Goal: Task Accomplishment & Management: Manage account settings

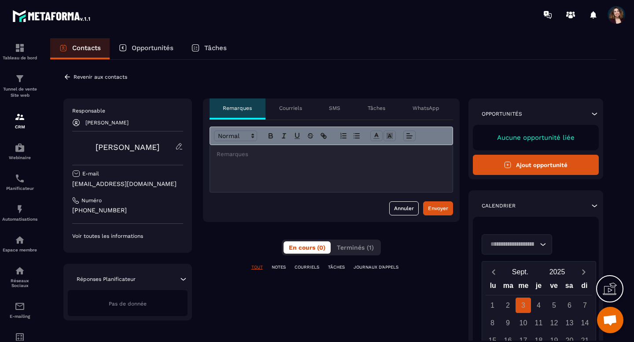
scroll to position [4873, 0]
click at [68, 77] on icon at bounding box center [67, 77] width 8 height 8
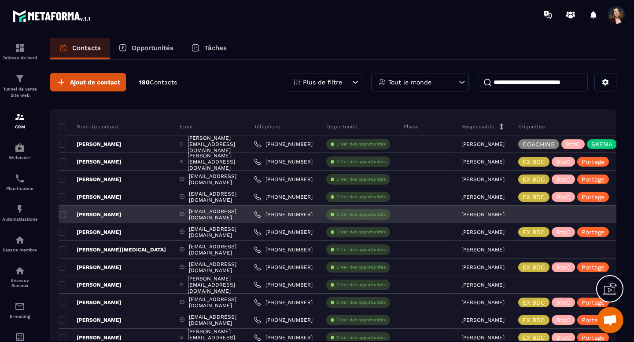
click at [62, 216] on span at bounding box center [62, 214] width 7 height 7
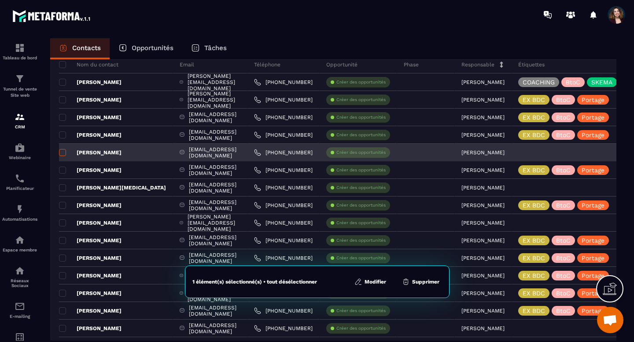
scroll to position [63, 0]
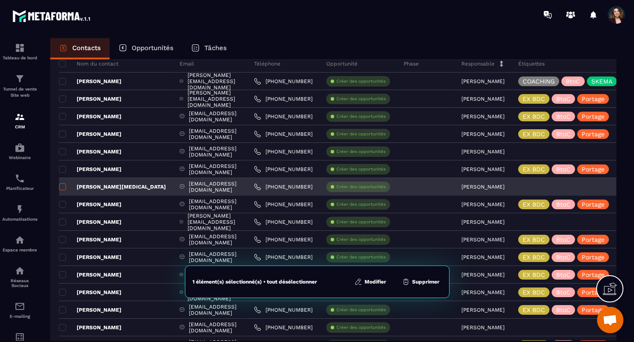
click at [64, 188] on span at bounding box center [62, 186] width 7 height 7
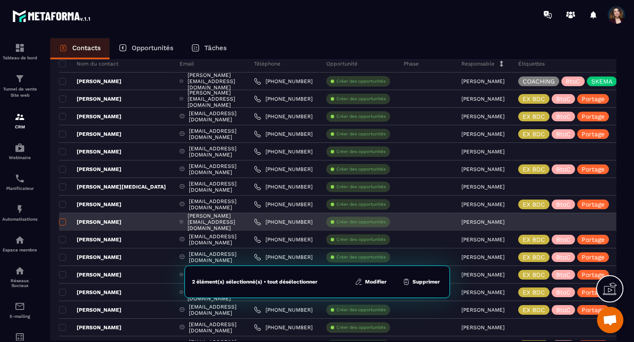
click at [62, 224] on span at bounding box center [62, 222] width 7 height 7
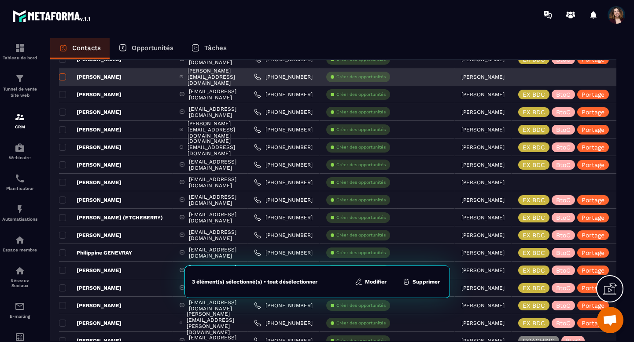
scroll to position [211, 0]
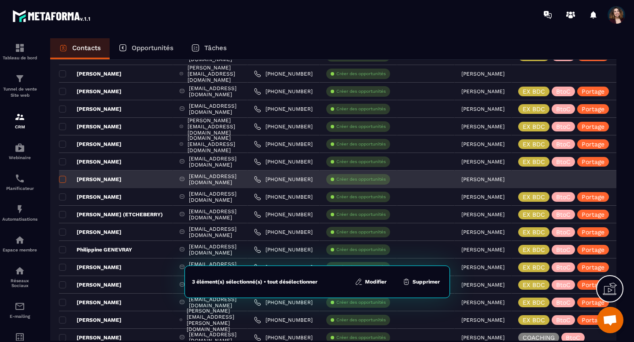
click at [64, 180] on span at bounding box center [62, 179] width 7 height 7
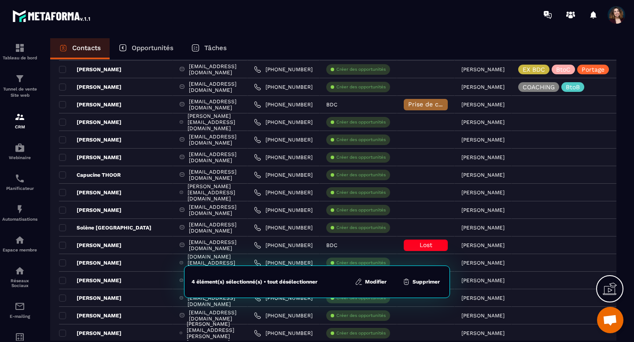
scroll to position [849, 0]
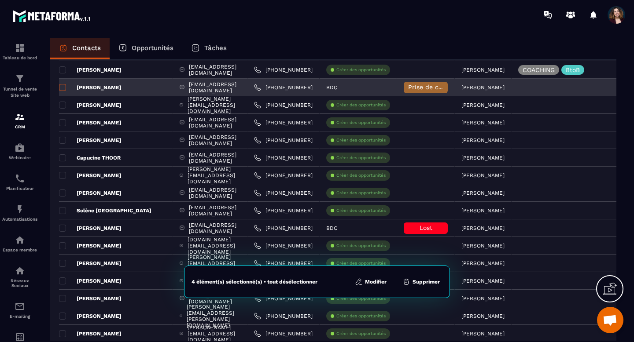
click at [62, 89] on span at bounding box center [62, 87] width 7 height 7
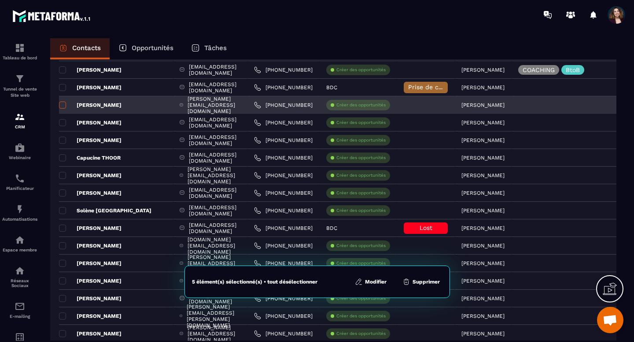
click at [62, 106] on span at bounding box center [62, 105] width 7 height 7
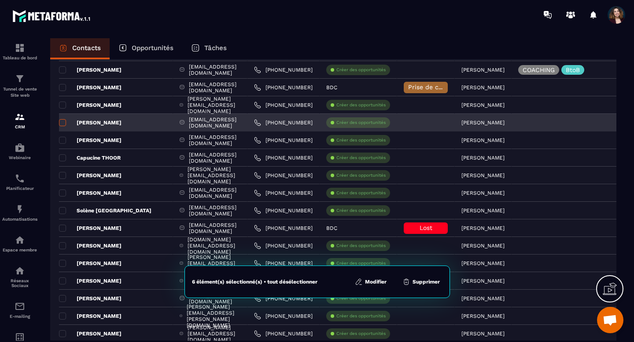
click at [61, 123] on span at bounding box center [62, 122] width 7 height 7
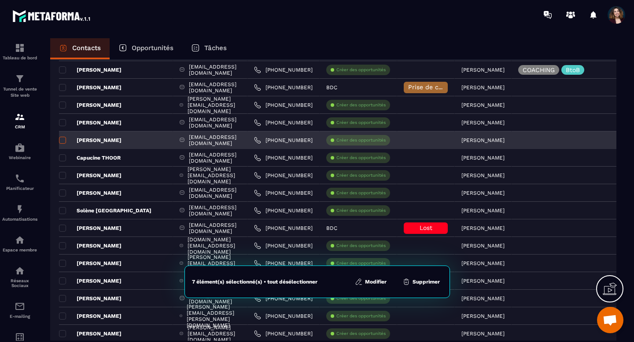
click at [62, 141] on span at bounding box center [62, 140] width 7 height 7
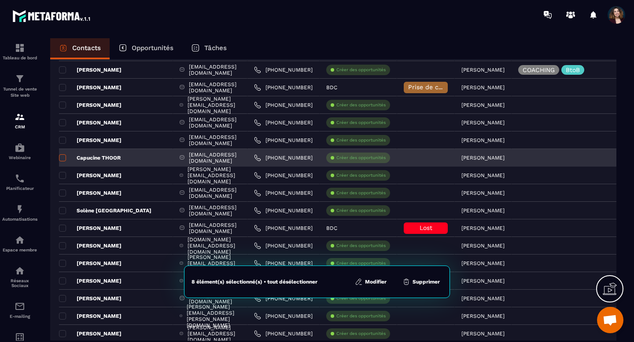
click at [63, 159] on span at bounding box center [62, 157] width 7 height 7
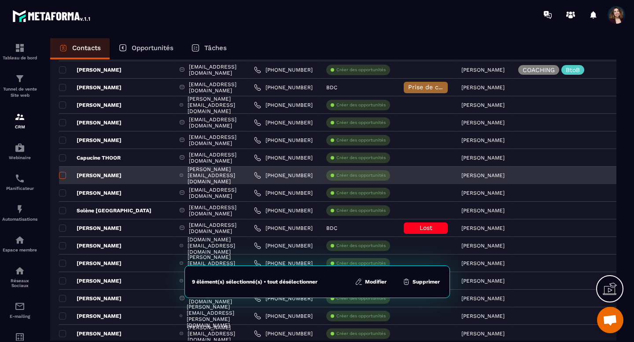
click at [62, 176] on span at bounding box center [62, 175] width 7 height 7
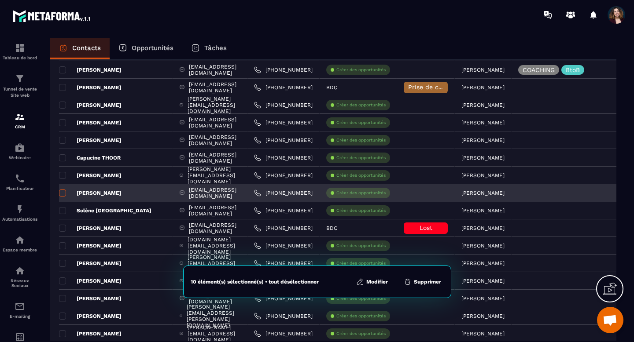
click at [63, 194] on span at bounding box center [62, 193] width 7 height 7
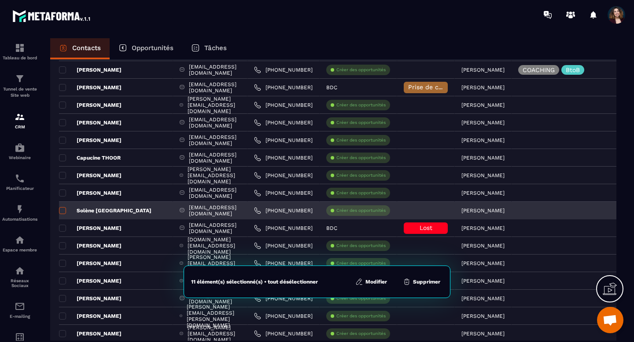
click at [63, 211] on span at bounding box center [62, 210] width 7 height 7
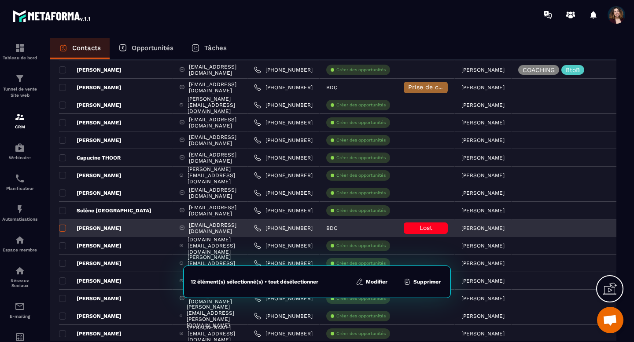
click at [63, 231] on span at bounding box center [62, 228] width 7 height 7
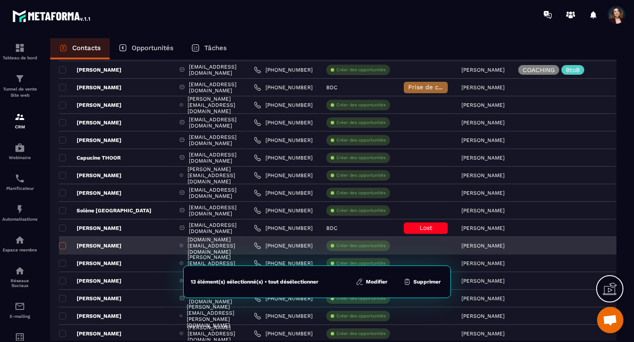
click at [62, 248] on span at bounding box center [62, 245] width 7 height 7
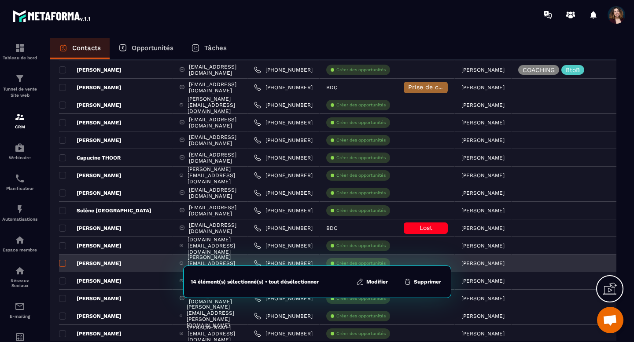
click at [62, 264] on span at bounding box center [62, 263] width 7 height 7
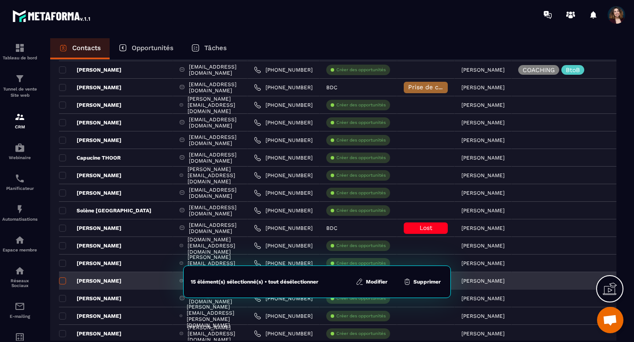
click at [62, 281] on span at bounding box center [62, 281] width 7 height 7
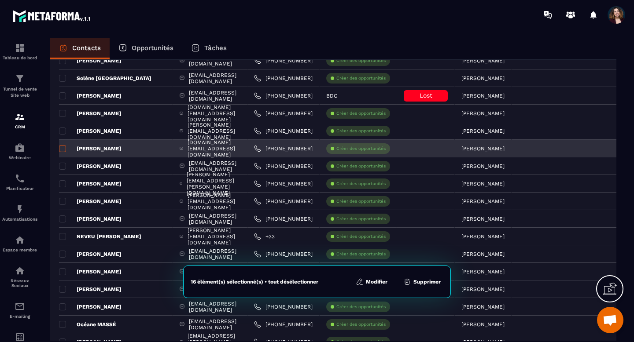
scroll to position [1009, 0]
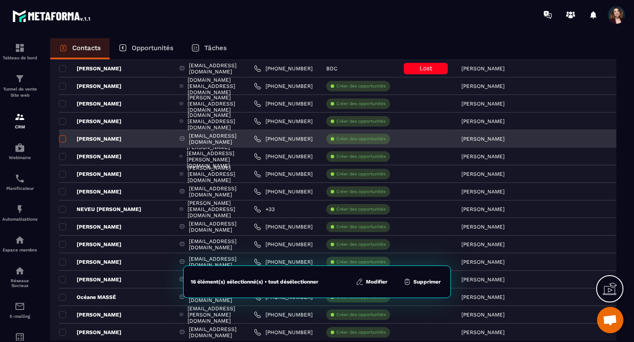
click at [63, 140] on span at bounding box center [62, 139] width 7 height 7
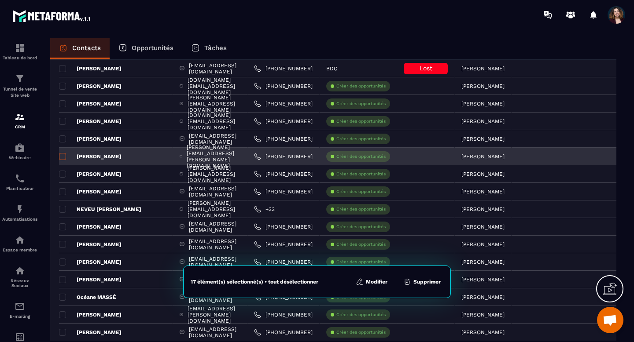
click at [62, 156] on span at bounding box center [62, 156] width 7 height 7
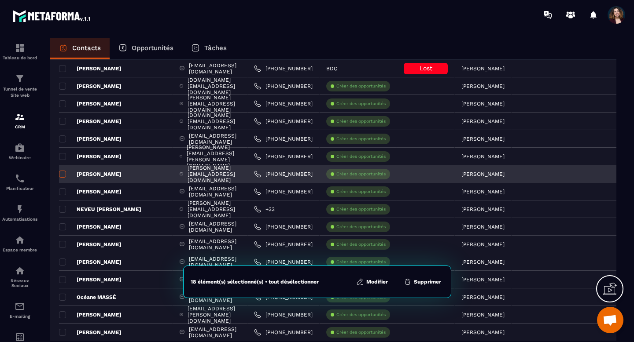
click at [64, 175] on span at bounding box center [62, 174] width 7 height 7
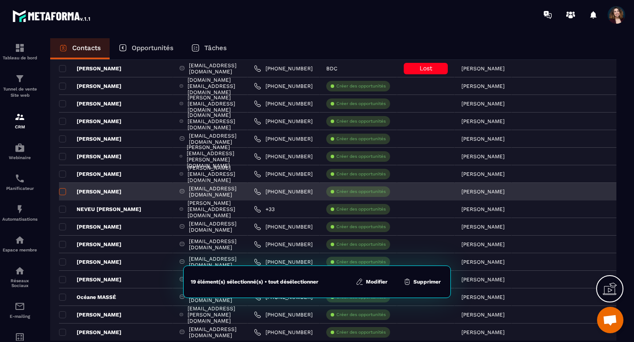
click at [62, 191] on span at bounding box center [62, 191] width 7 height 7
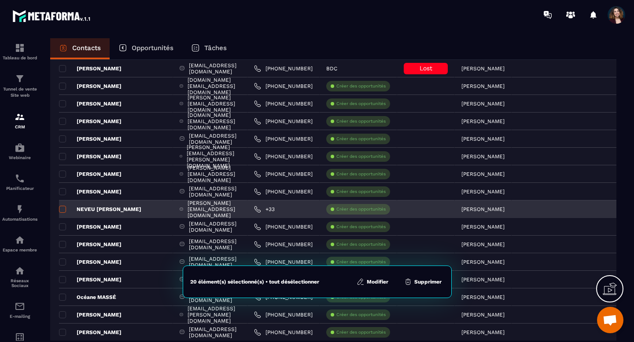
click at [62, 210] on span at bounding box center [62, 209] width 7 height 7
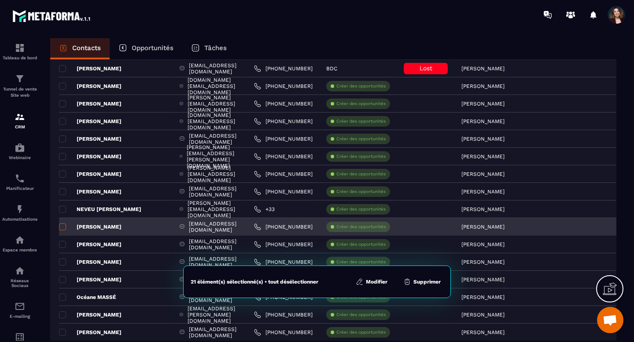
click at [62, 227] on span at bounding box center [62, 227] width 7 height 7
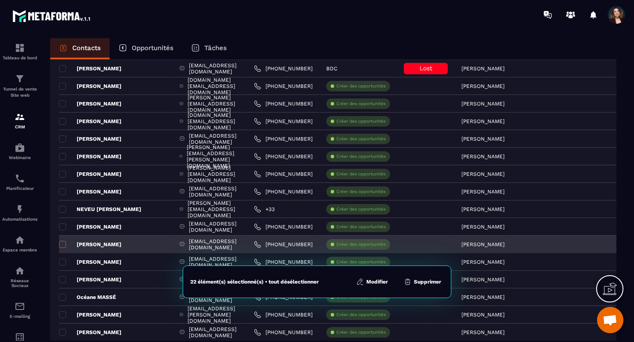
click at [64, 245] on span at bounding box center [62, 244] width 7 height 7
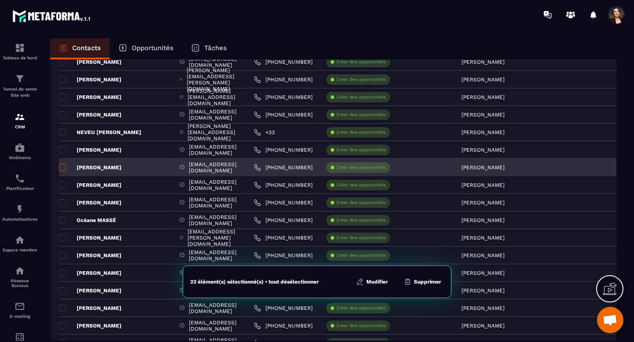
scroll to position [1127, 0]
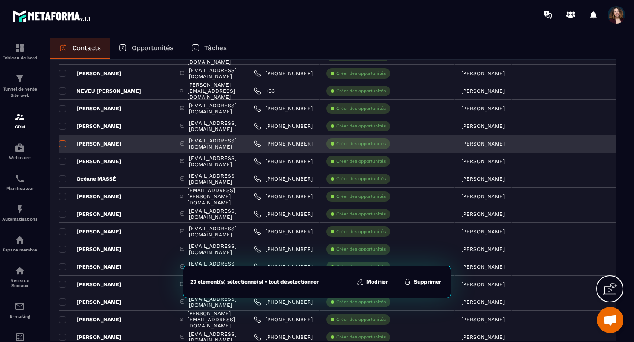
click at [63, 145] on span at bounding box center [62, 143] width 7 height 7
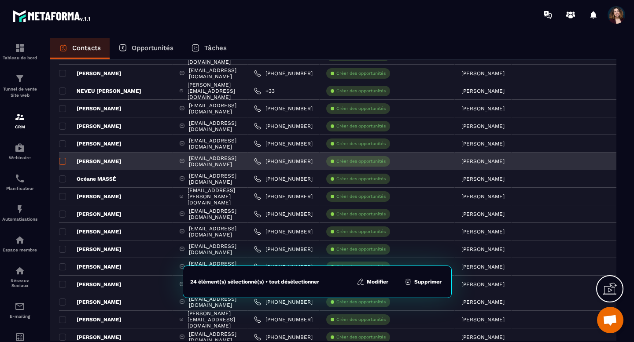
click at [62, 164] on span at bounding box center [62, 161] width 7 height 7
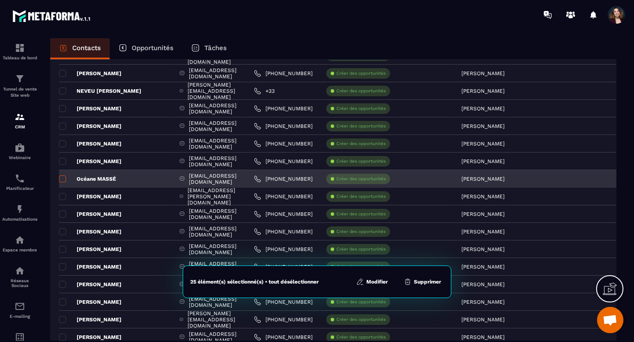
click at [62, 179] on span at bounding box center [62, 179] width 7 height 7
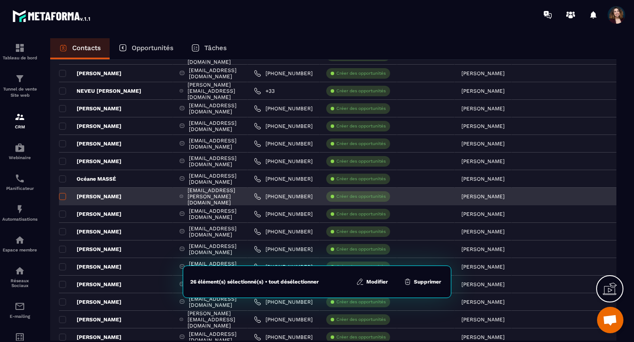
click at [63, 198] on span at bounding box center [62, 196] width 7 height 7
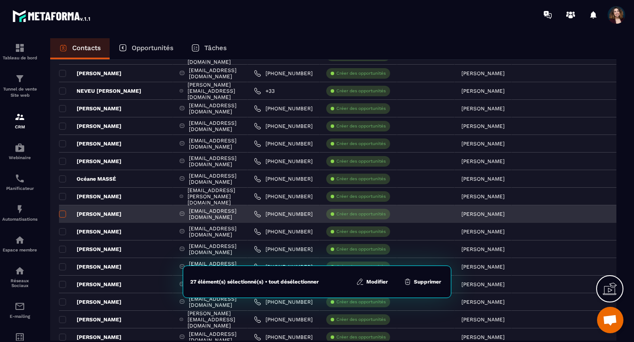
click at [62, 214] on span at bounding box center [62, 214] width 7 height 7
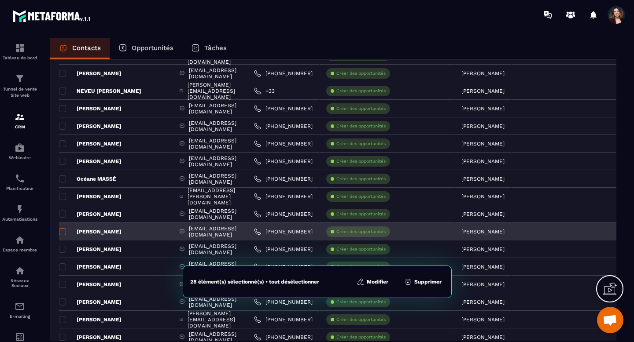
click at [63, 232] on span at bounding box center [62, 231] width 7 height 7
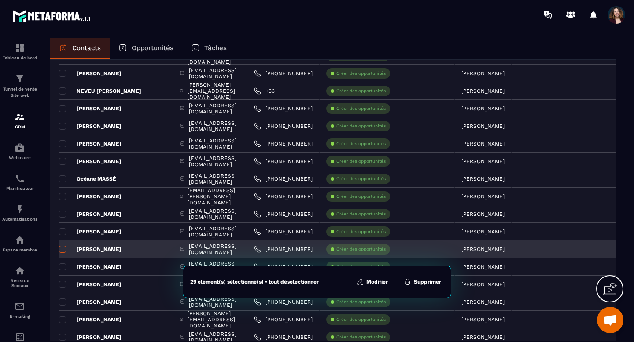
click at [62, 250] on span at bounding box center [62, 249] width 7 height 7
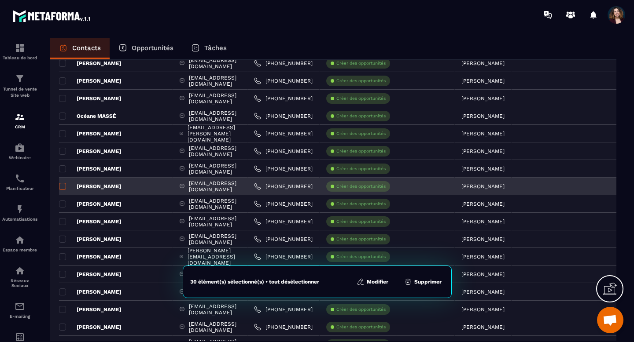
scroll to position [1230, 0]
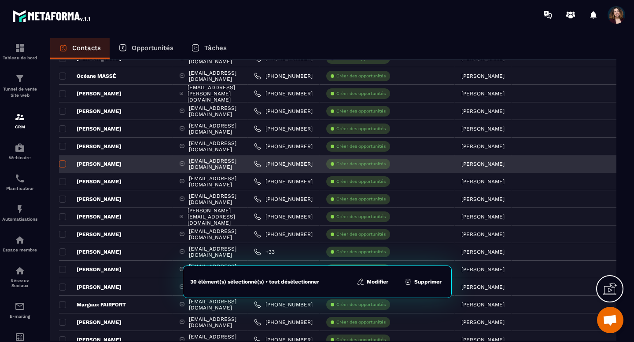
click at [63, 165] on span at bounding box center [62, 164] width 7 height 7
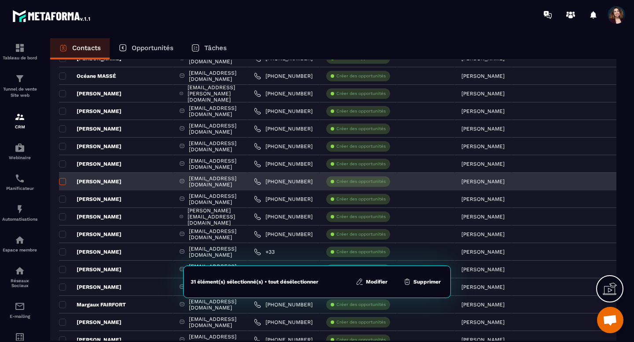
click at [63, 181] on span at bounding box center [62, 181] width 7 height 7
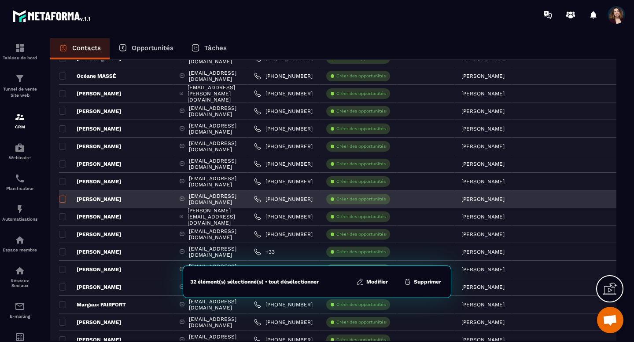
click at [63, 199] on span at bounding box center [62, 199] width 7 height 7
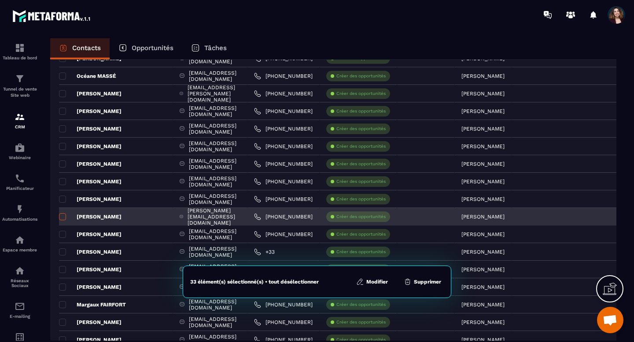
click at [62, 218] on span at bounding box center [62, 216] width 7 height 7
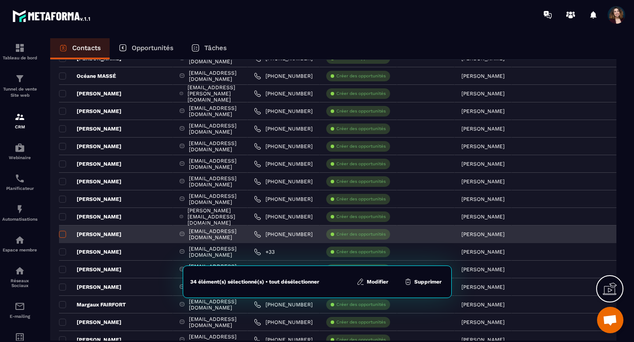
click at [62, 234] on span at bounding box center [62, 234] width 7 height 7
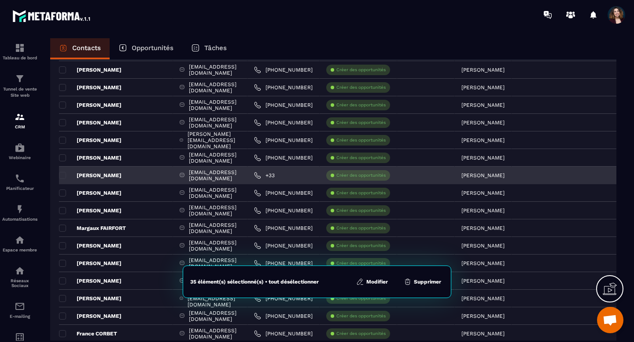
scroll to position [1308, 0]
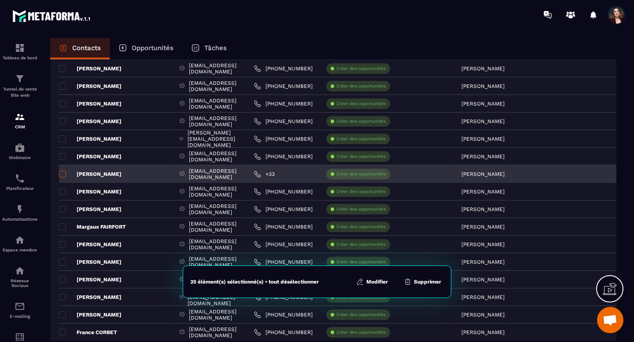
click at [63, 176] on span at bounding box center [62, 174] width 7 height 7
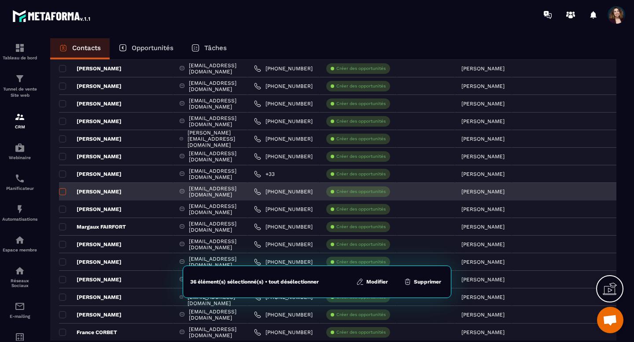
click at [64, 191] on span at bounding box center [62, 191] width 7 height 7
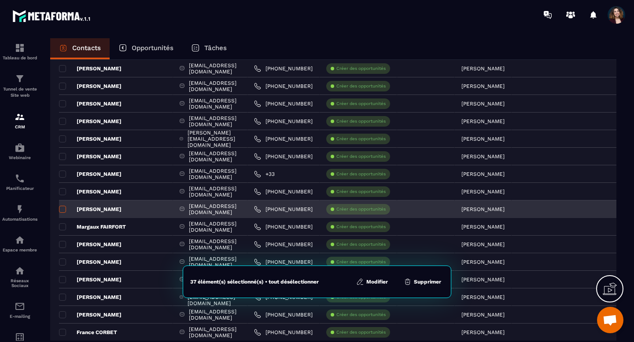
click at [62, 209] on span at bounding box center [62, 209] width 7 height 7
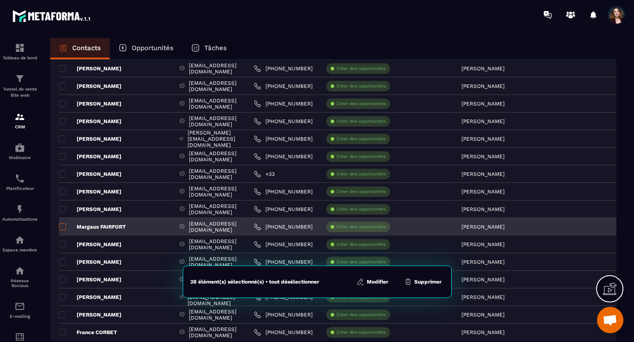
click at [62, 227] on span at bounding box center [62, 227] width 7 height 7
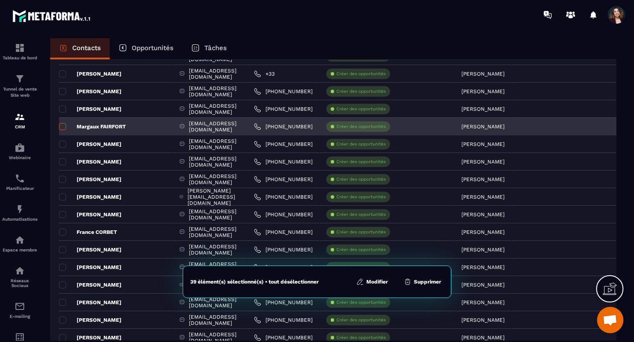
scroll to position [1465, 0]
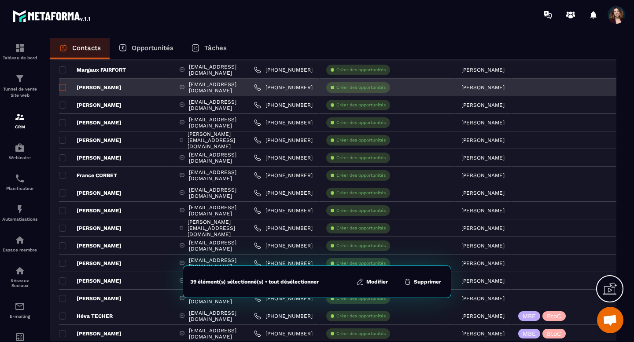
click at [63, 88] on span at bounding box center [62, 87] width 7 height 7
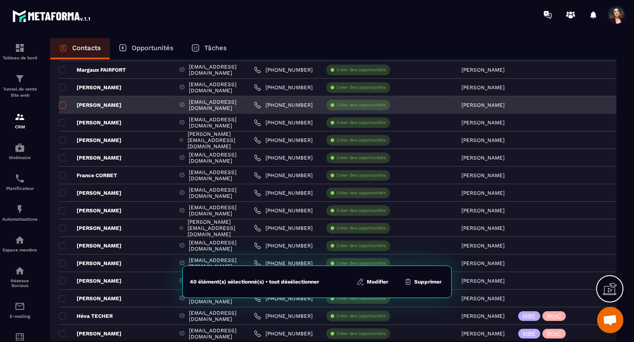
click at [62, 106] on span at bounding box center [62, 105] width 7 height 7
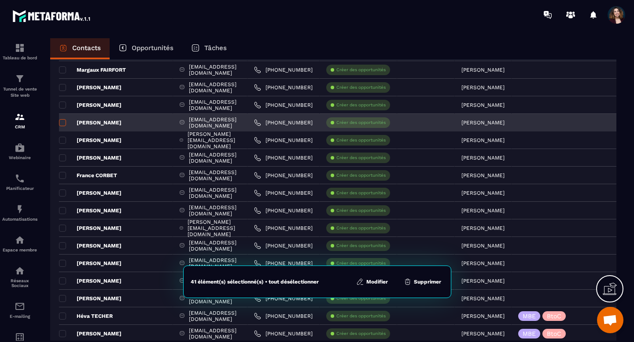
click at [63, 123] on span at bounding box center [62, 122] width 7 height 7
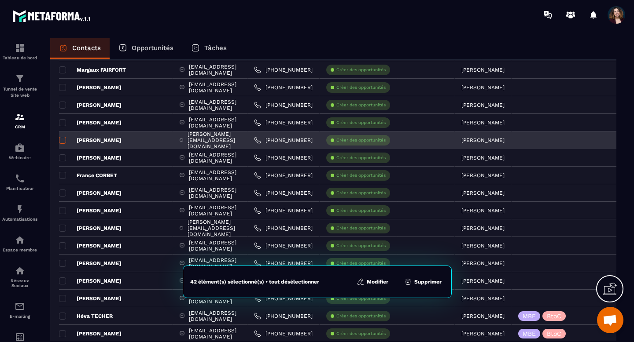
click at [63, 140] on span at bounding box center [62, 140] width 7 height 7
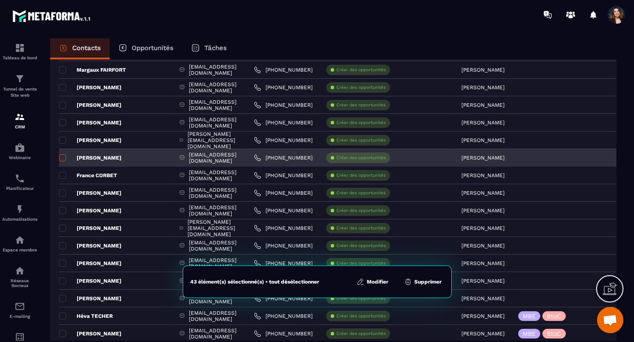
click at [63, 158] on span at bounding box center [62, 157] width 7 height 7
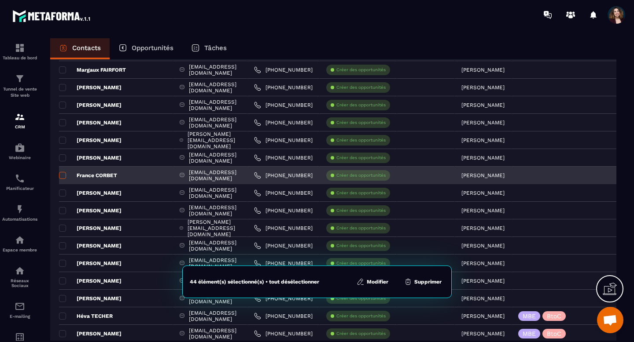
click at [63, 176] on span at bounding box center [62, 175] width 7 height 7
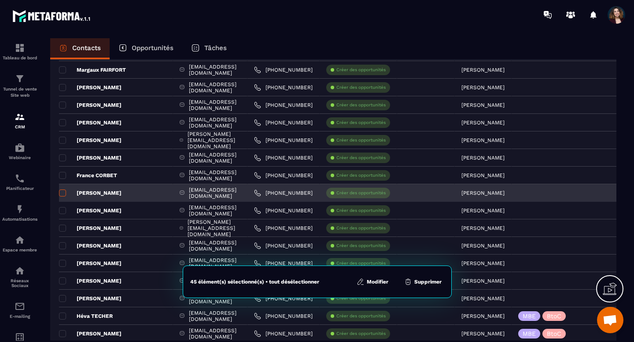
click at [62, 195] on span at bounding box center [62, 193] width 7 height 7
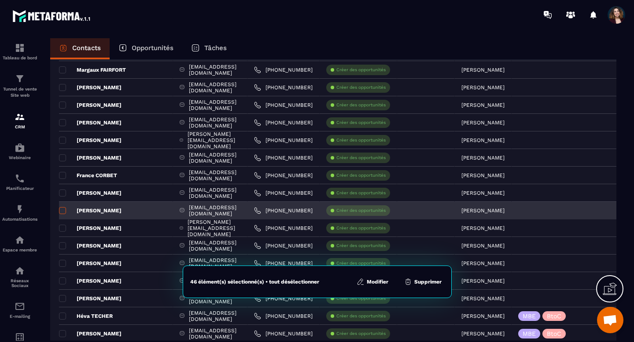
click at [62, 212] on span at bounding box center [62, 210] width 7 height 7
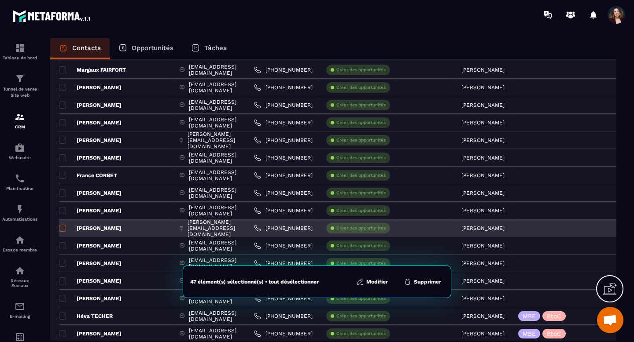
click at [62, 228] on span at bounding box center [62, 228] width 7 height 7
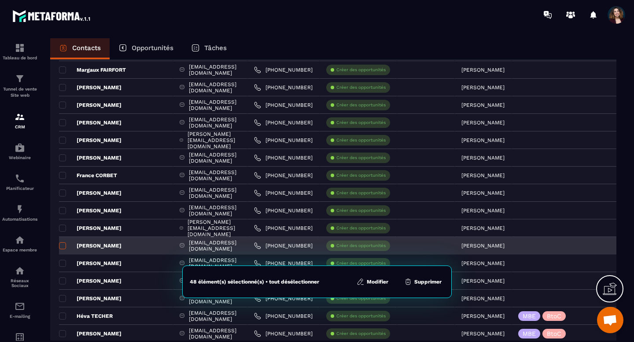
click at [63, 246] on span at bounding box center [62, 245] width 7 height 7
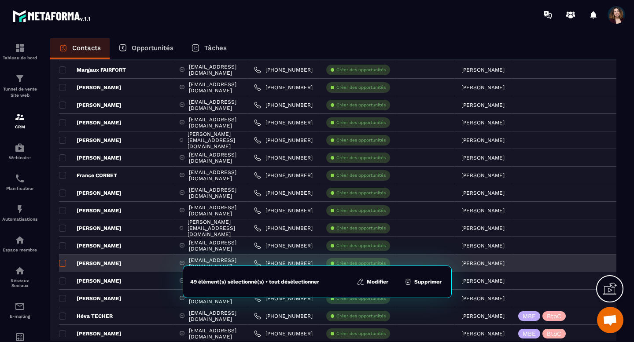
click at [64, 264] on span at bounding box center [62, 263] width 7 height 7
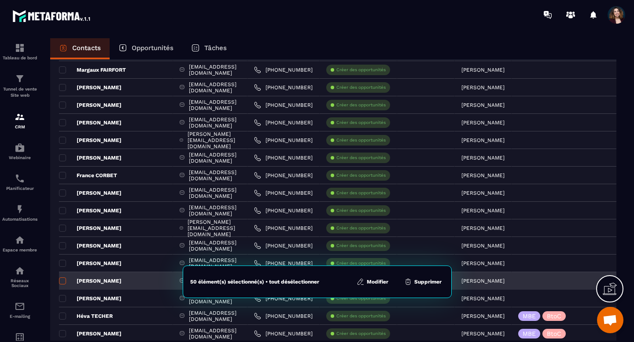
click at [63, 280] on span at bounding box center [62, 281] width 7 height 7
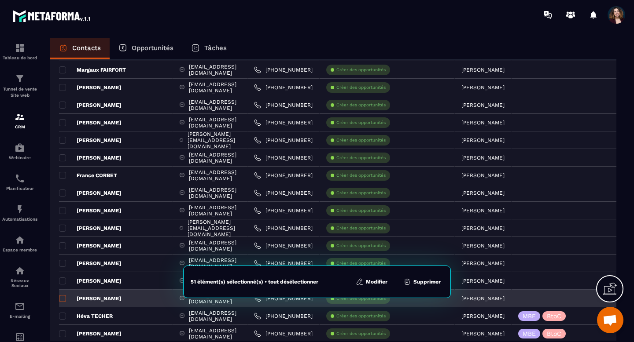
click at [63, 298] on span at bounding box center [62, 298] width 7 height 7
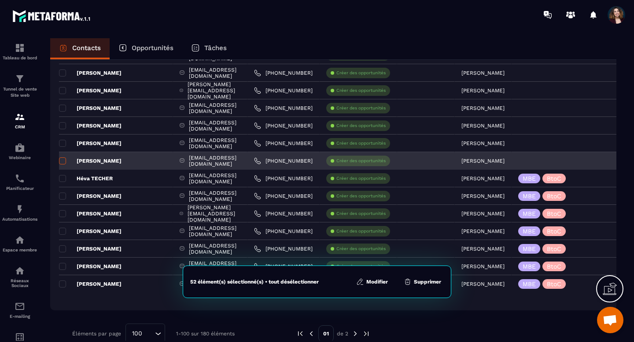
scroll to position [1619, 0]
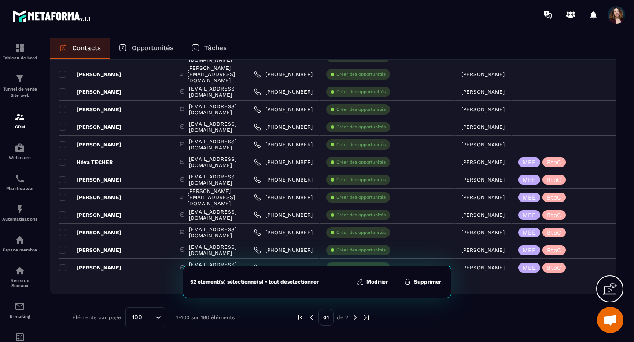
click at [371, 284] on button "Modifier" at bounding box center [371, 282] width 37 height 9
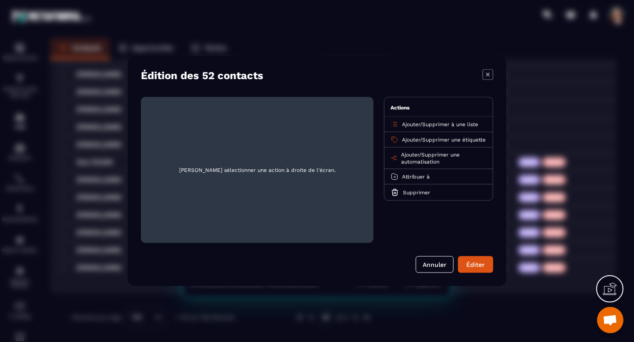
click at [446, 126] on span "Supprimer à une liste" at bounding box center [450, 124] width 56 height 6
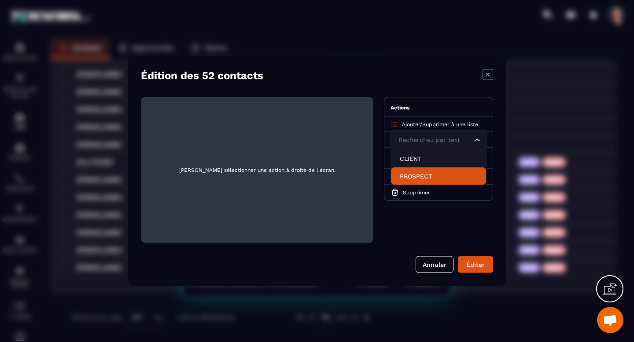
click at [424, 172] on li "PROSPECT" at bounding box center [438, 177] width 95 height 18
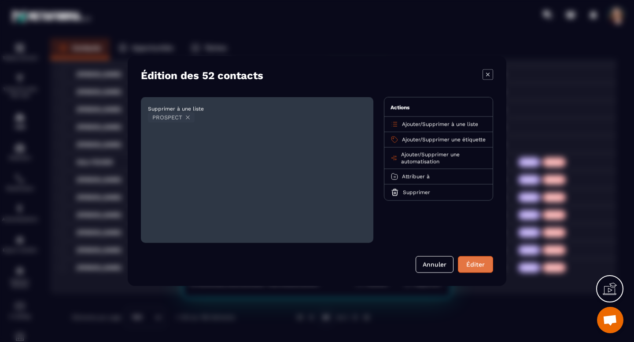
click at [469, 264] on button "Éditer" at bounding box center [475, 265] width 35 height 17
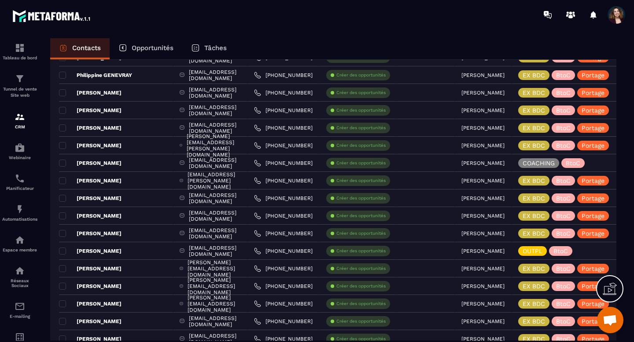
scroll to position [0, 0]
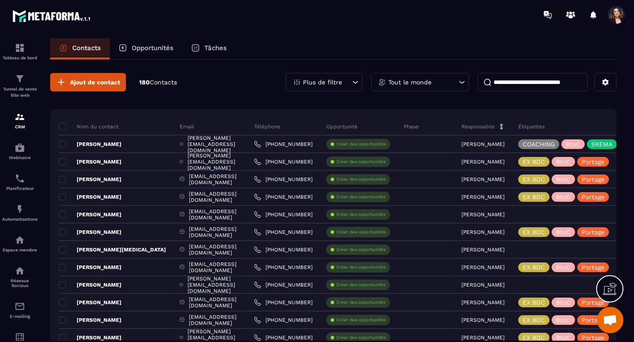
click at [348, 80] on div "Plus de filtre" at bounding box center [324, 82] width 77 height 18
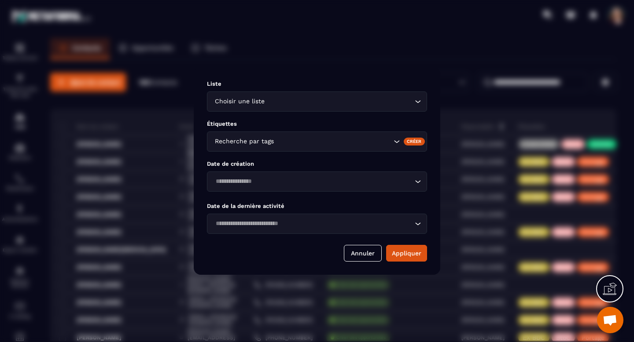
click at [379, 104] on input "Search for option" at bounding box center [339, 102] width 146 height 10
click at [413, 100] on icon "Search for option" at bounding box center [417, 101] width 9 height 9
click at [417, 102] on icon "Search for option" at bounding box center [417, 101] width 9 height 9
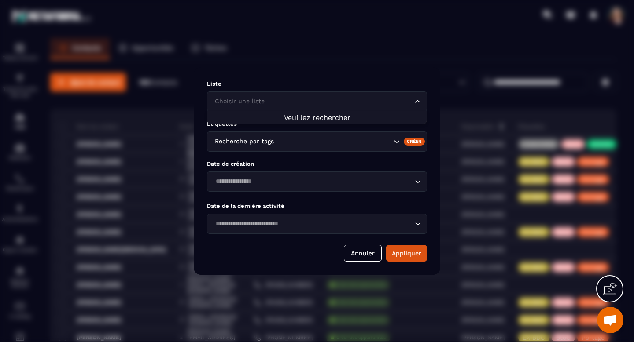
click at [352, 118] on li "Veuillez rechercher" at bounding box center [316, 118] width 219 height 8
click at [369, 253] on button "Annuler" at bounding box center [363, 253] width 38 height 17
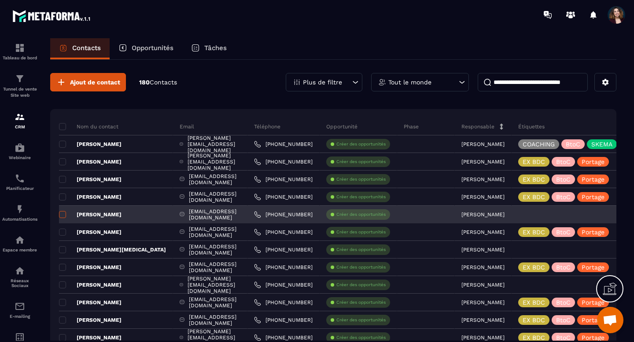
click at [63, 217] on span at bounding box center [62, 214] width 7 height 7
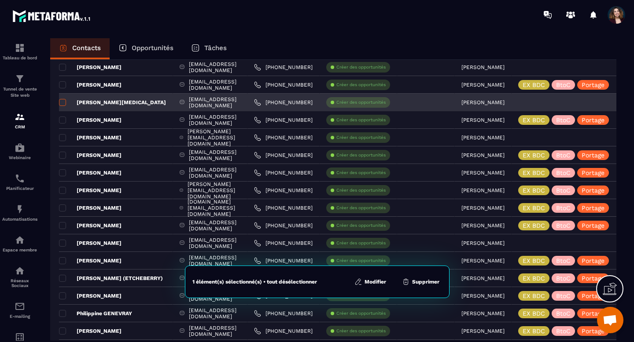
scroll to position [162, 0]
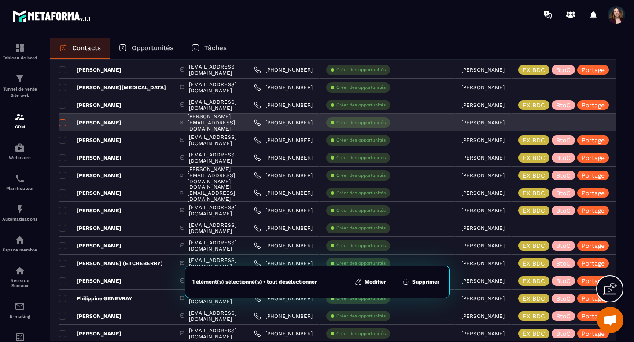
click at [63, 123] on span at bounding box center [62, 122] width 7 height 7
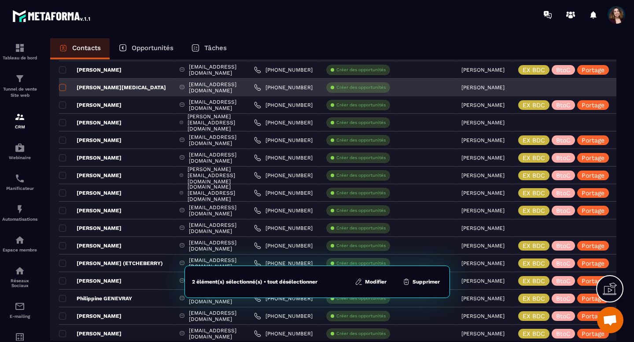
click at [64, 89] on span at bounding box center [62, 87] width 7 height 7
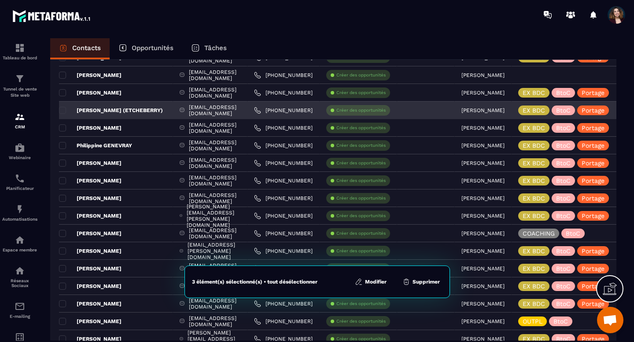
scroll to position [314, 0]
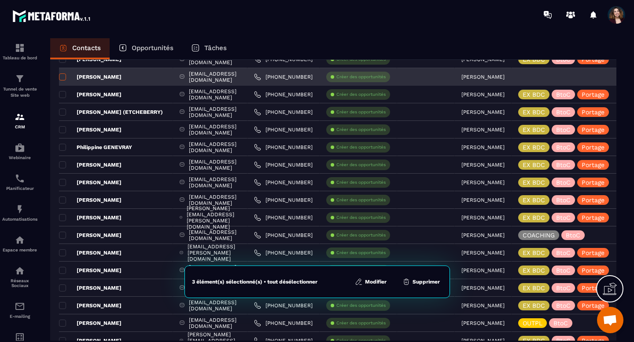
click at [63, 78] on span at bounding box center [62, 76] width 7 height 7
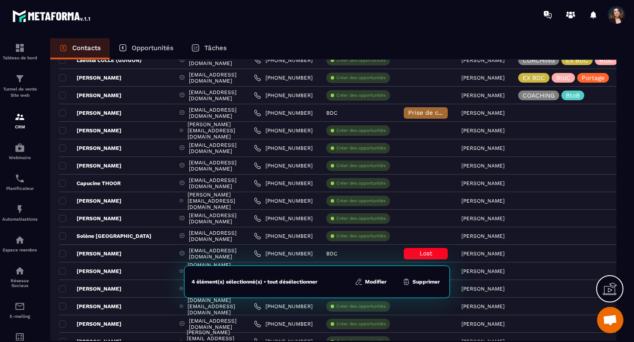
scroll to position [834, 0]
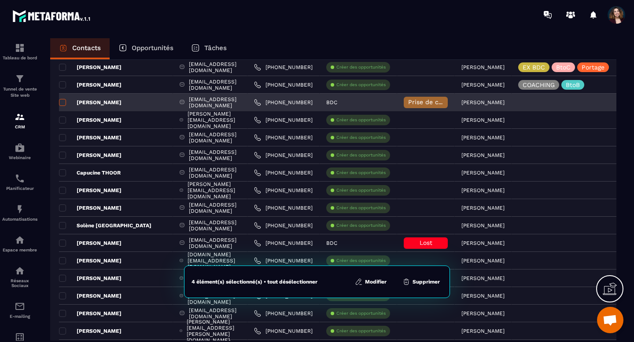
click at [62, 104] on span at bounding box center [62, 102] width 7 height 7
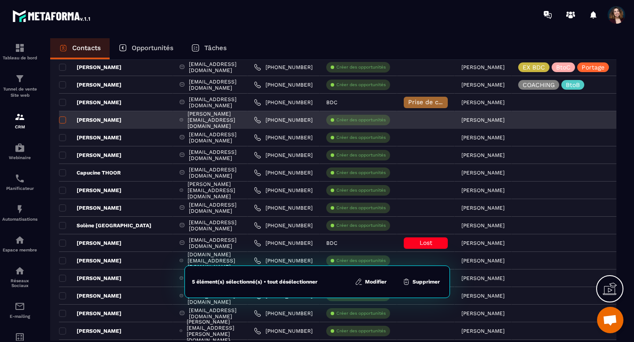
click at [62, 121] on span at bounding box center [62, 120] width 7 height 7
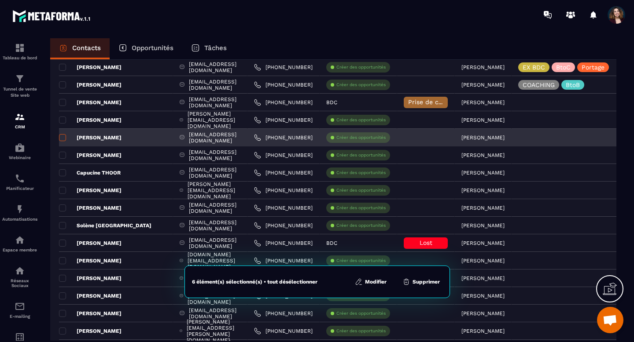
click at [62, 138] on span at bounding box center [62, 137] width 7 height 7
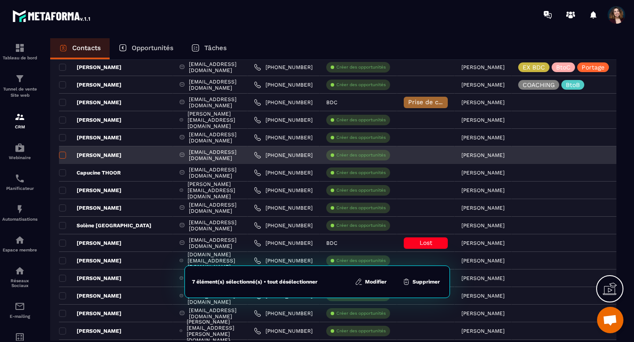
click at [63, 157] on span at bounding box center [62, 155] width 7 height 7
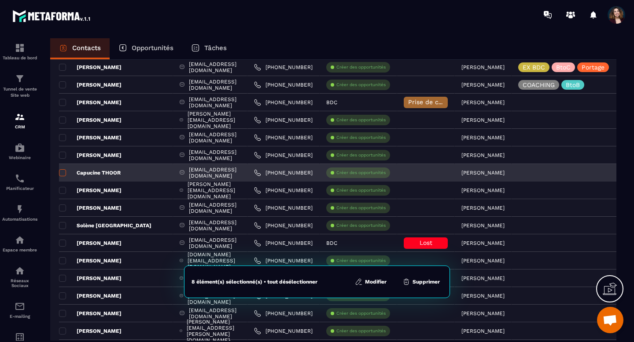
click at [63, 174] on span at bounding box center [62, 172] width 7 height 7
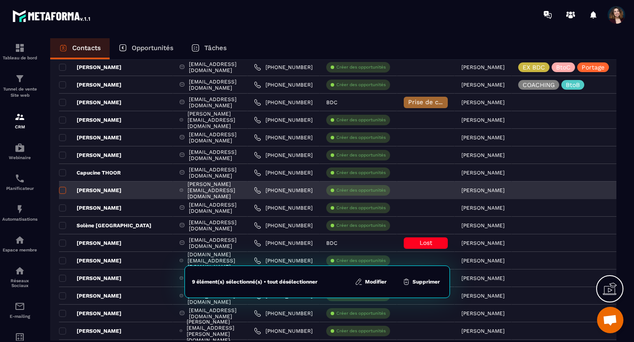
click at [62, 191] on span at bounding box center [62, 190] width 7 height 7
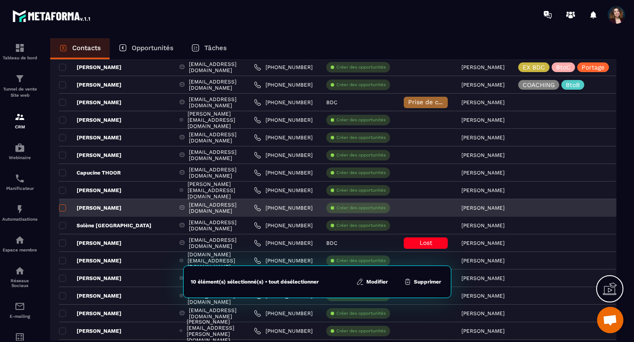
click at [63, 209] on span at bounding box center [62, 208] width 7 height 7
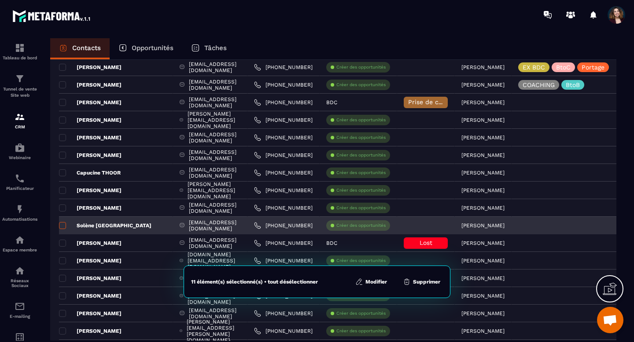
click at [63, 227] on span at bounding box center [62, 225] width 7 height 7
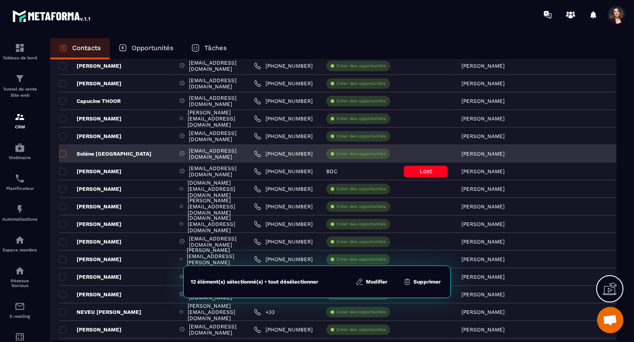
scroll to position [977, 0]
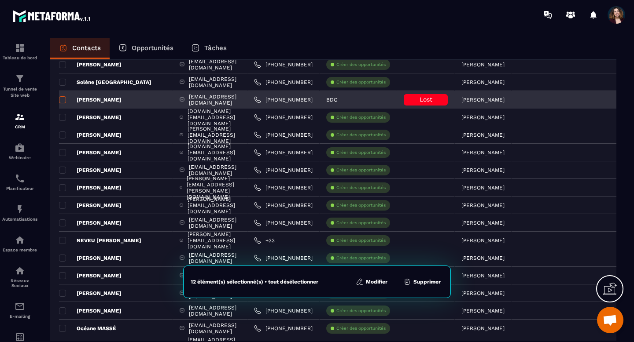
click at [63, 101] on span at bounding box center [62, 99] width 7 height 7
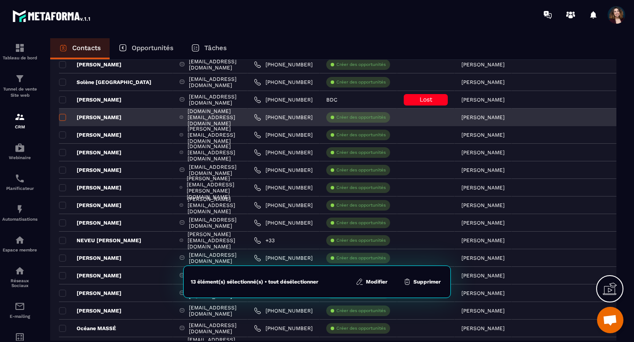
click at [63, 117] on span at bounding box center [62, 117] width 7 height 7
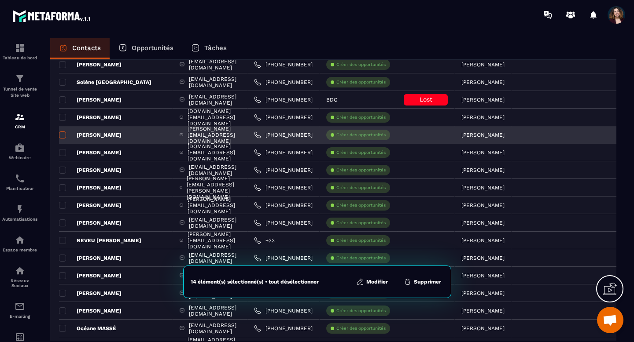
click at [63, 135] on span at bounding box center [62, 135] width 7 height 7
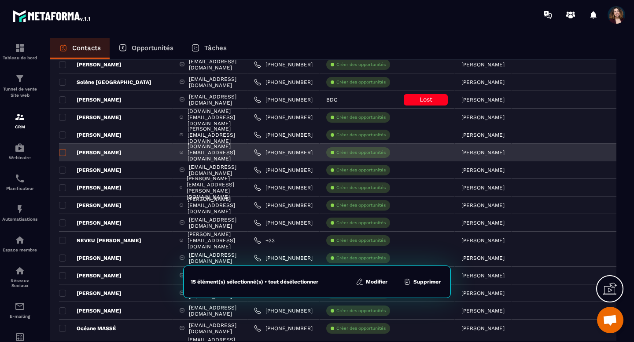
click at [62, 153] on span at bounding box center [62, 152] width 7 height 7
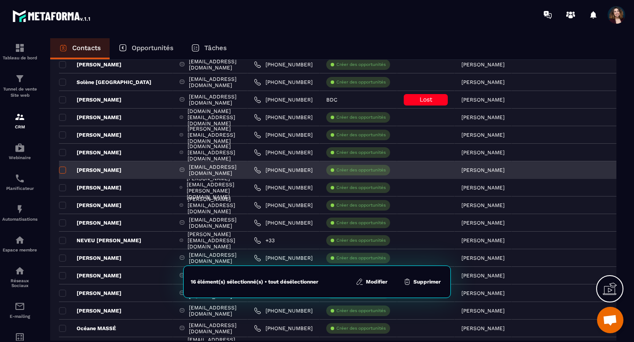
click at [62, 169] on span at bounding box center [62, 170] width 7 height 7
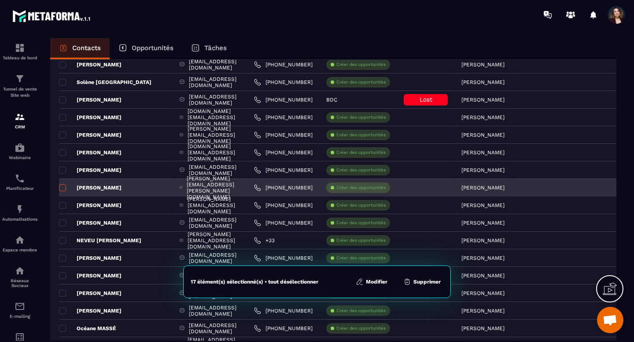
click at [63, 187] on span at bounding box center [62, 187] width 7 height 7
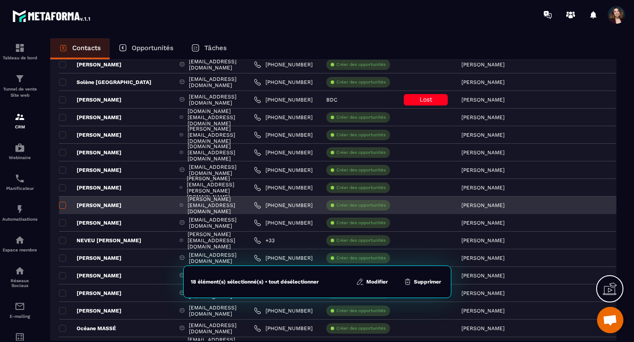
click at [64, 206] on span at bounding box center [62, 205] width 7 height 7
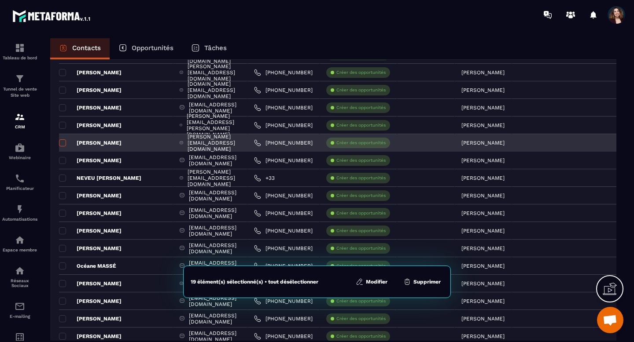
scroll to position [1066, 0]
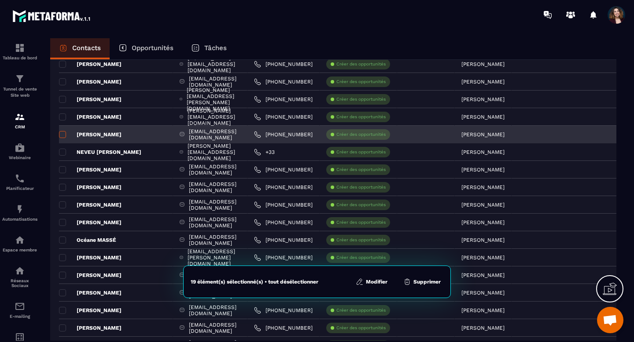
click at [63, 135] on span at bounding box center [62, 134] width 7 height 7
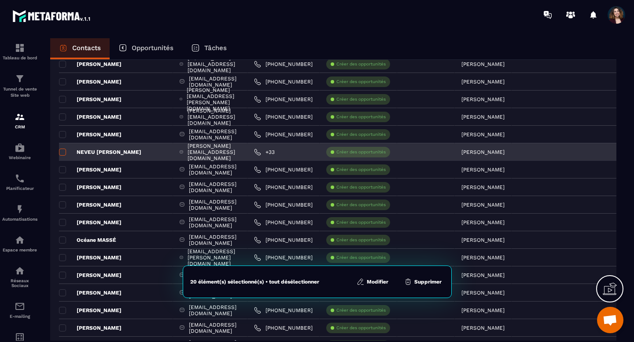
click at [63, 153] on span at bounding box center [62, 152] width 7 height 7
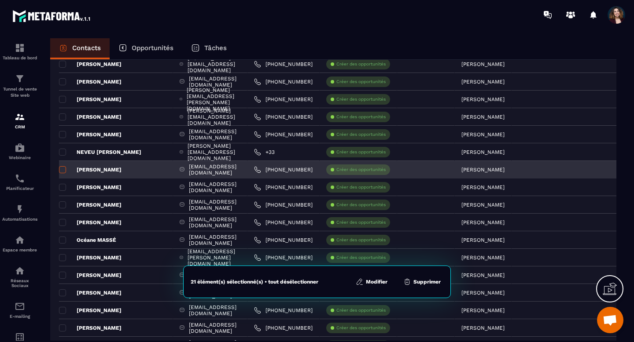
click at [63, 169] on span at bounding box center [62, 169] width 7 height 7
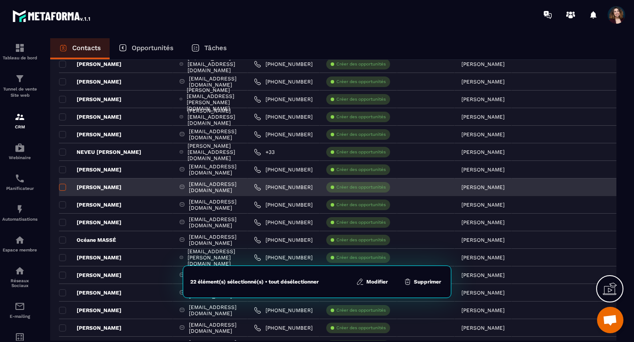
click at [62, 187] on span at bounding box center [62, 187] width 7 height 7
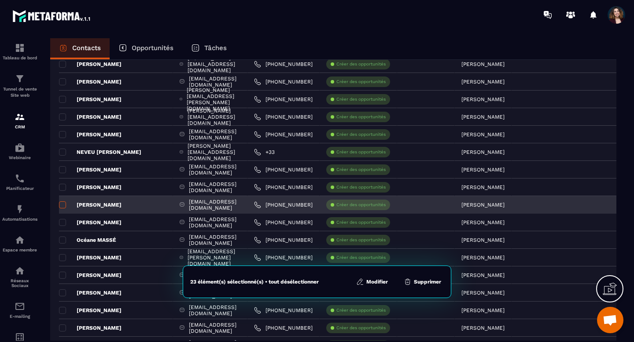
click at [63, 203] on span at bounding box center [62, 205] width 7 height 7
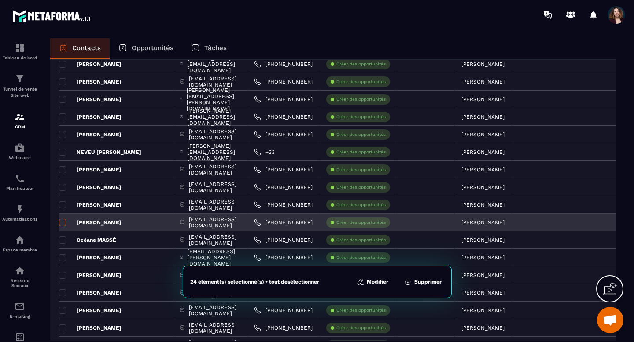
click at [63, 222] on span at bounding box center [62, 222] width 7 height 7
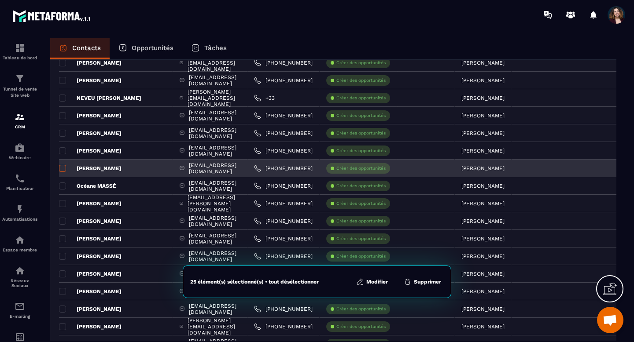
scroll to position [1167, 0]
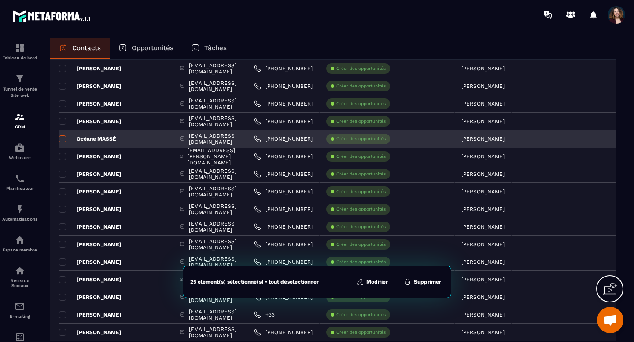
click at [62, 140] on span at bounding box center [62, 139] width 7 height 7
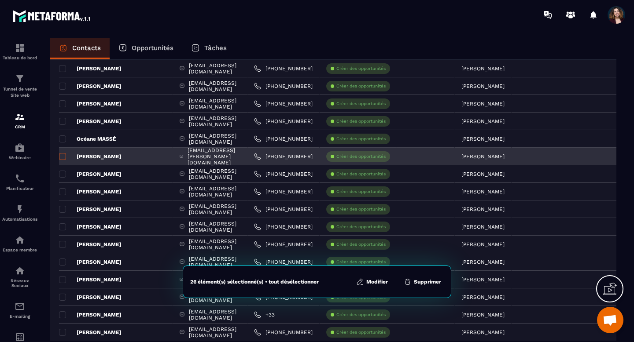
click at [63, 156] on span at bounding box center [62, 156] width 7 height 7
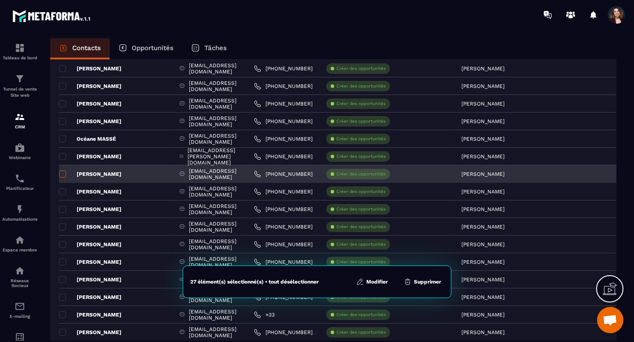
click at [64, 174] on span at bounding box center [62, 174] width 7 height 7
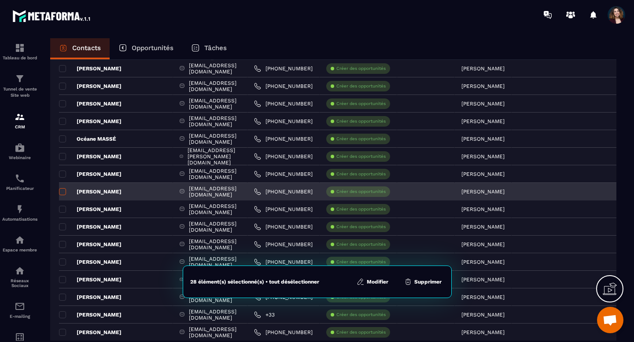
click at [63, 192] on span at bounding box center [62, 191] width 7 height 7
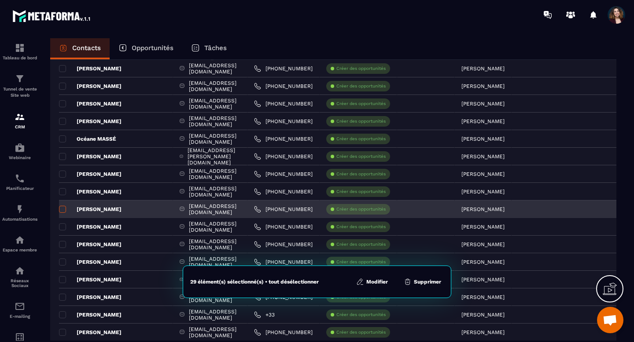
click at [63, 209] on span at bounding box center [62, 209] width 7 height 7
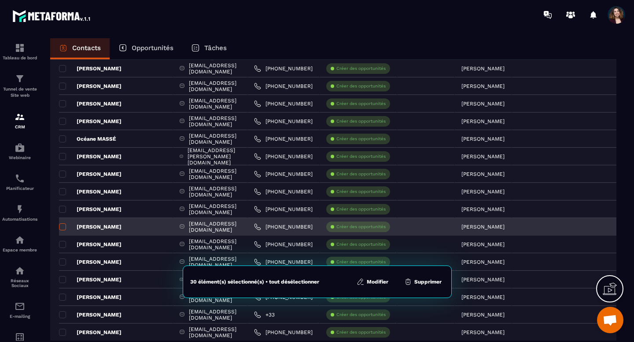
click at [63, 228] on span at bounding box center [62, 227] width 7 height 7
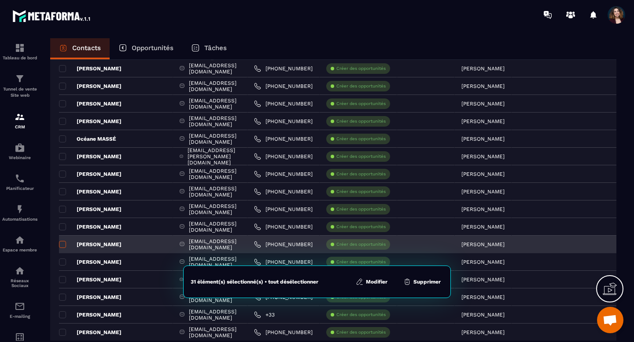
click at [63, 244] on span at bounding box center [62, 244] width 7 height 7
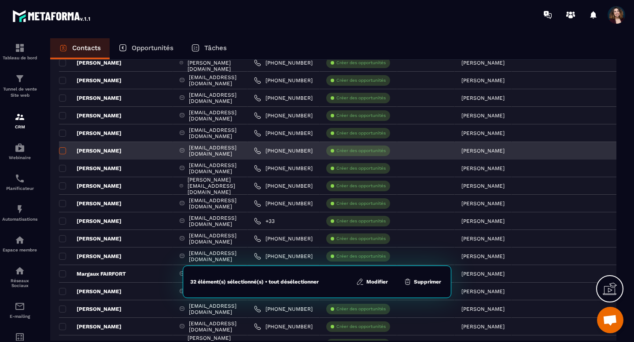
scroll to position [1269, 0]
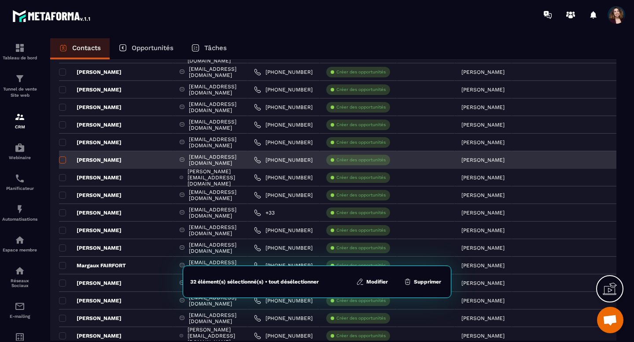
click at [65, 160] on span at bounding box center [62, 160] width 7 height 7
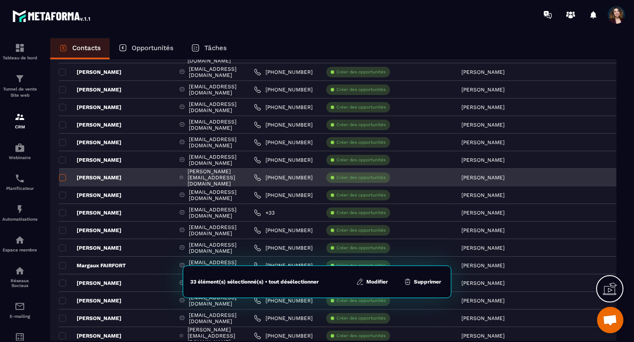
click at [64, 176] on span at bounding box center [62, 177] width 7 height 7
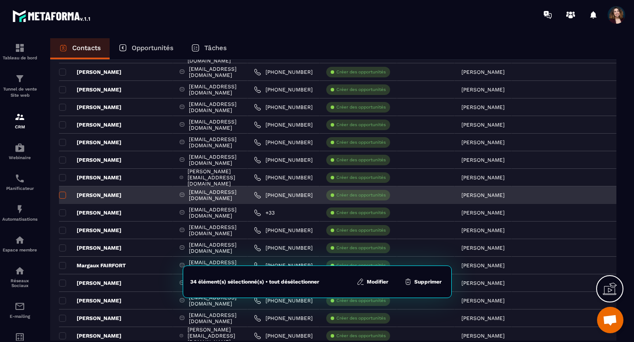
click at [63, 194] on span at bounding box center [62, 195] width 7 height 7
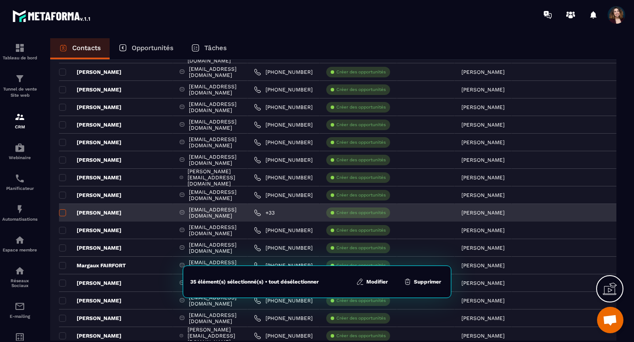
click at [63, 213] on span at bounding box center [62, 212] width 7 height 7
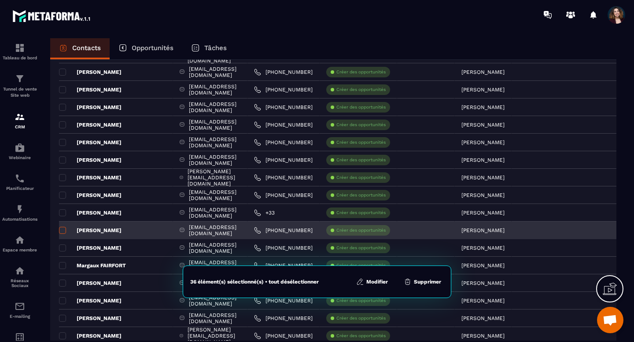
click at [64, 231] on span at bounding box center [62, 230] width 7 height 7
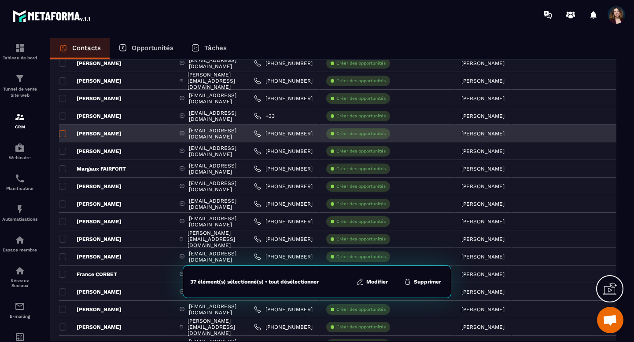
scroll to position [1420, 0]
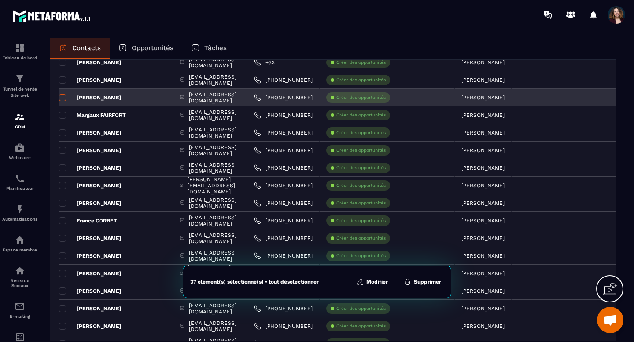
click at [62, 99] on span at bounding box center [62, 97] width 7 height 7
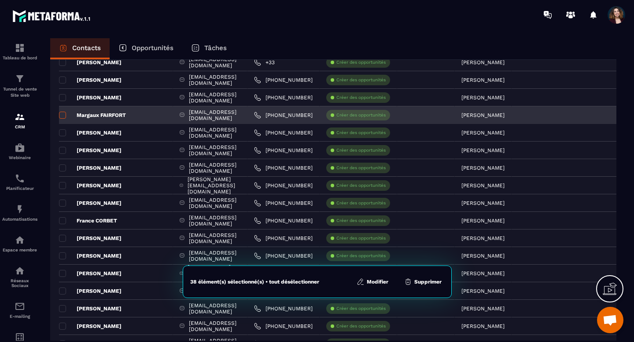
click at [63, 115] on span at bounding box center [62, 115] width 7 height 7
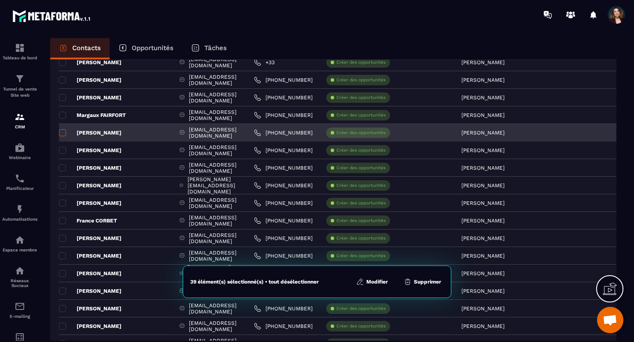
click at [64, 132] on span at bounding box center [62, 132] width 7 height 7
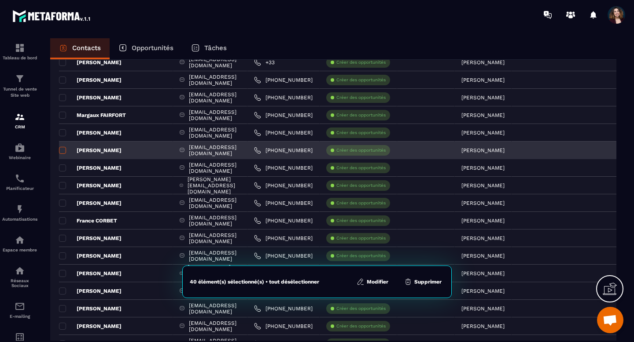
click at [63, 150] on span at bounding box center [62, 150] width 7 height 7
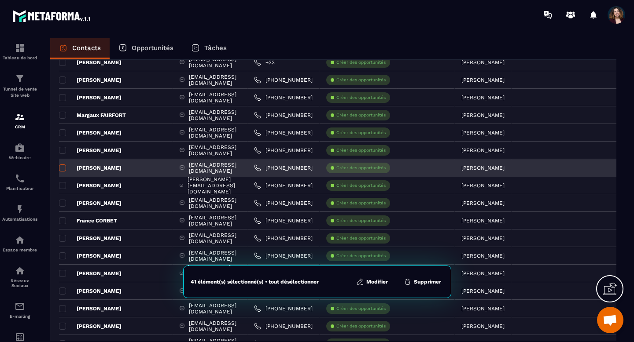
click at [63, 167] on span at bounding box center [62, 168] width 7 height 7
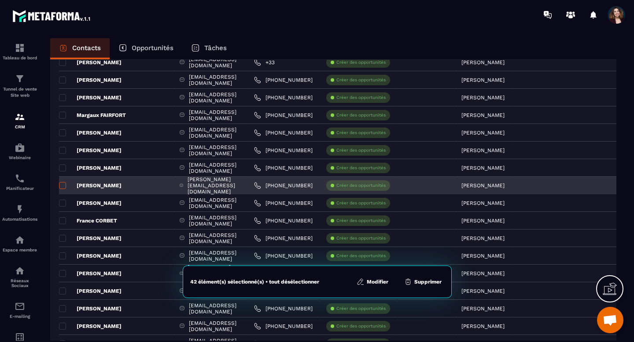
click at [63, 185] on span at bounding box center [62, 185] width 7 height 7
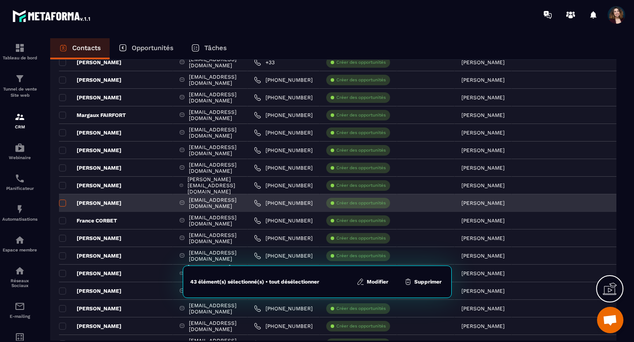
click at [63, 202] on span at bounding box center [62, 203] width 7 height 7
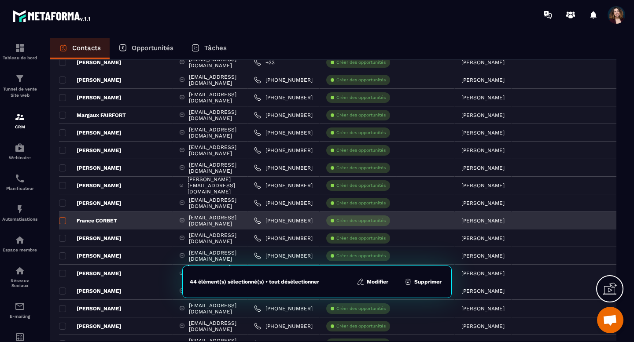
click at [63, 220] on span at bounding box center [62, 220] width 7 height 7
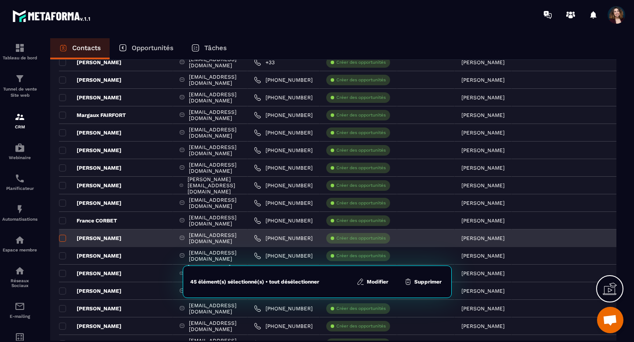
click at [63, 238] on span at bounding box center [62, 238] width 7 height 7
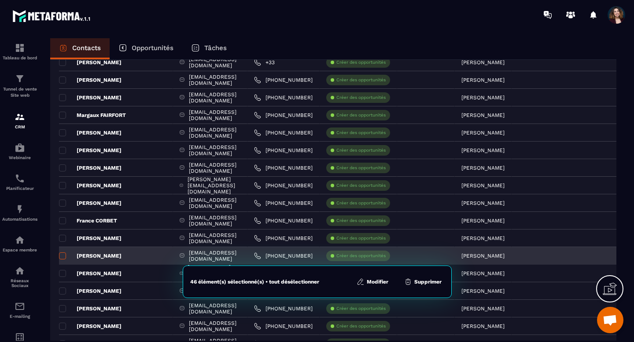
click at [62, 256] on span at bounding box center [62, 256] width 7 height 7
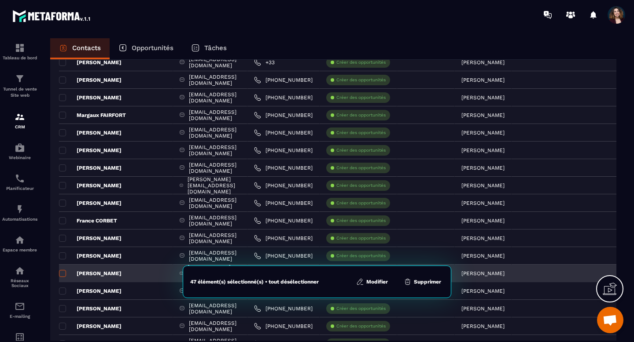
click at [62, 271] on span at bounding box center [62, 273] width 7 height 7
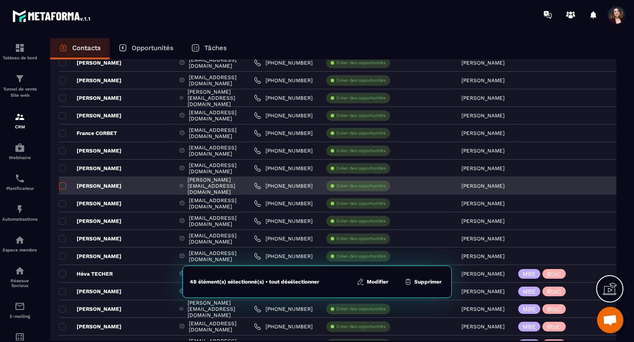
scroll to position [1550, 0]
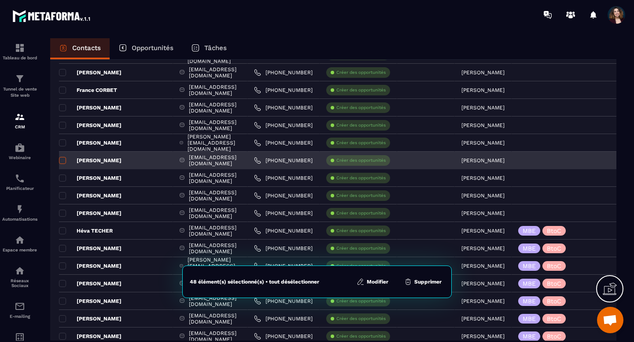
click at [62, 162] on span at bounding box center [62, 160] width 7 height 7
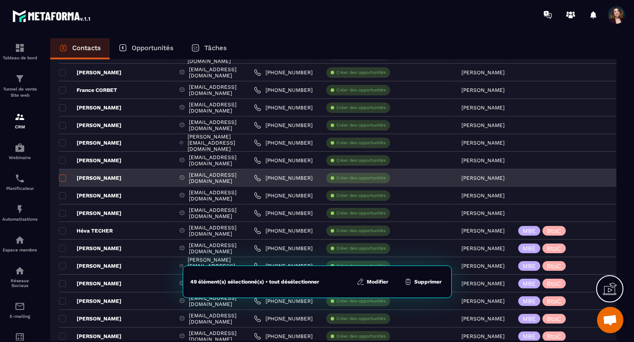
click at [63, 177] on span at bounding box center [62, 178] width 7 height 7
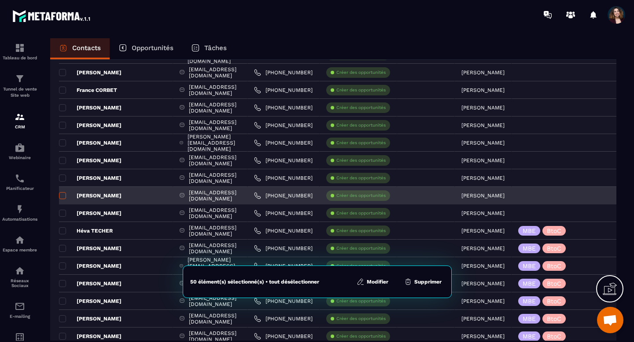
click at [63, 196] on span at bounding box center [62, 195] width 7 height 7
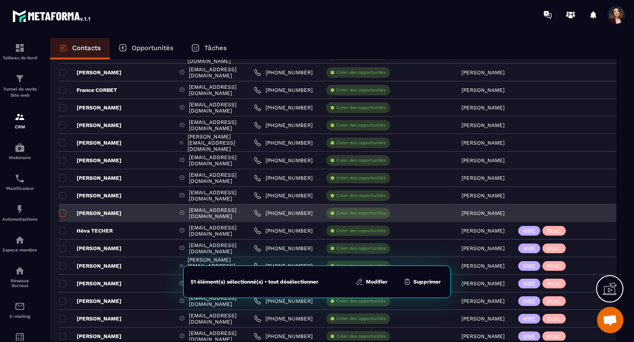
click at [63, 213] on span at bounding box center [62, 213] width 7 height 7
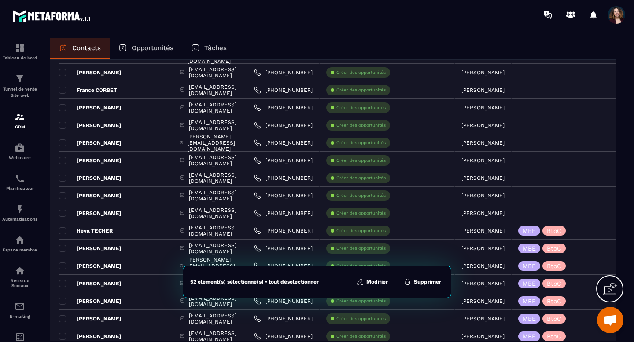
click at [373, 281] on button "Modifier" at bounding box center [371, 282] width 37 height 9
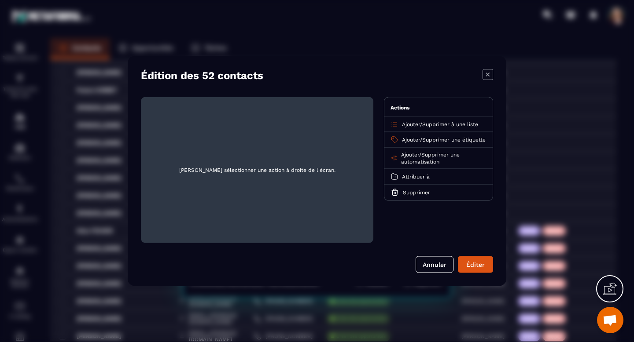
click at [408, 126] on span "Ajouter" at bounding box center [411, 124] width 18 height 6
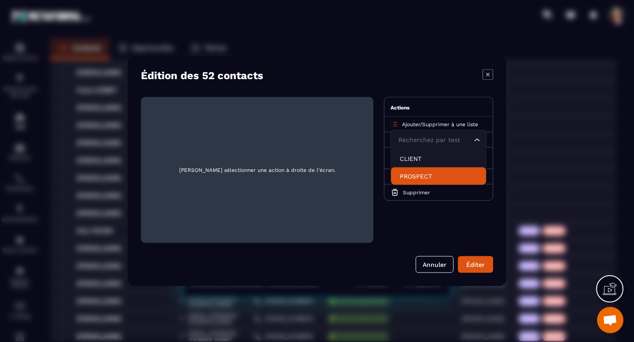
click at [411, 175] on p "PROSPECT" at bounding box center [438, 176] width 77 height 9
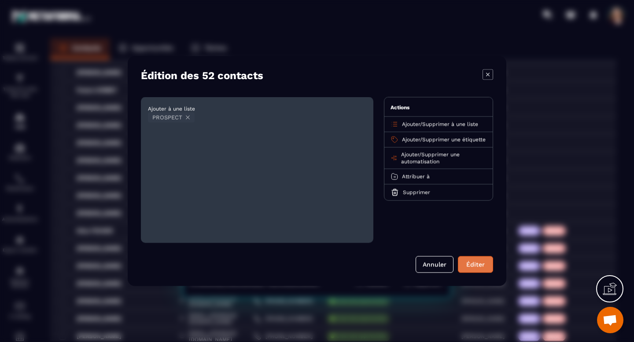
click at [467, 262] on button "Éditer" at bounding box center [475, 265] width 35 height 17
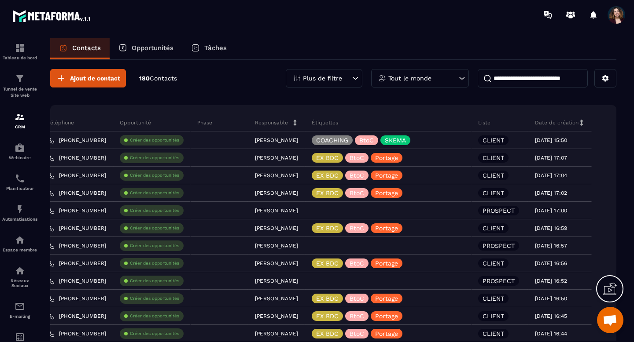
scroll to position [0, 0]
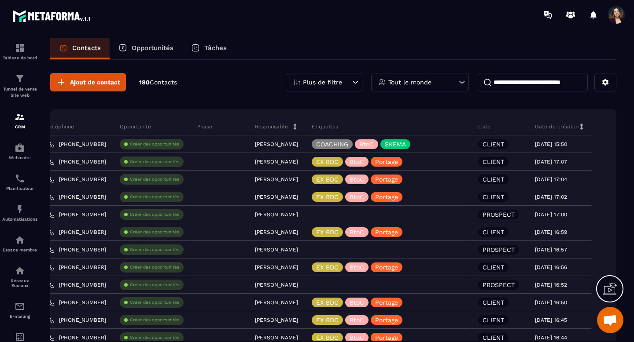
click at [356, 84] on icon at bounding box center [355, 82] width 9 height 9
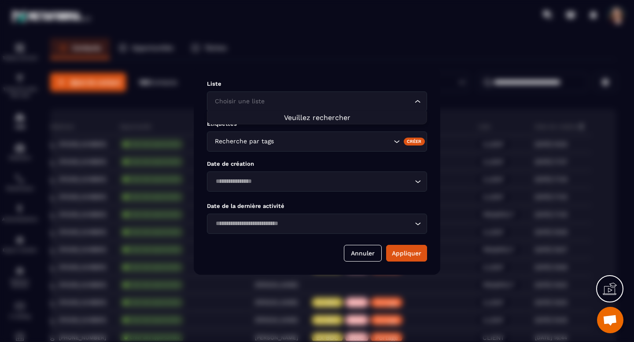
click at [351, 99] on input "Search for option" at bounding box center [313, 102] width 200 height 10
click at [401, 253] on button "Appliquer" at bounding box center [406, 253] width 41 height 17
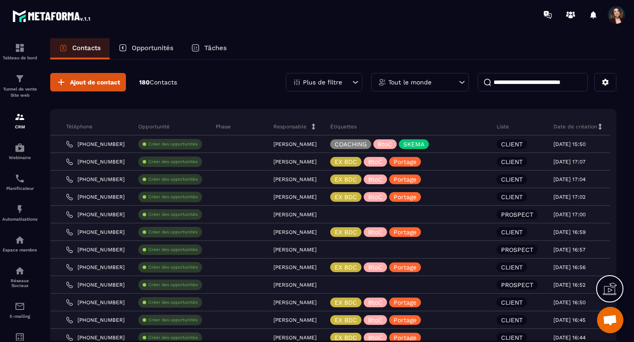
scroll to position [0, 238]
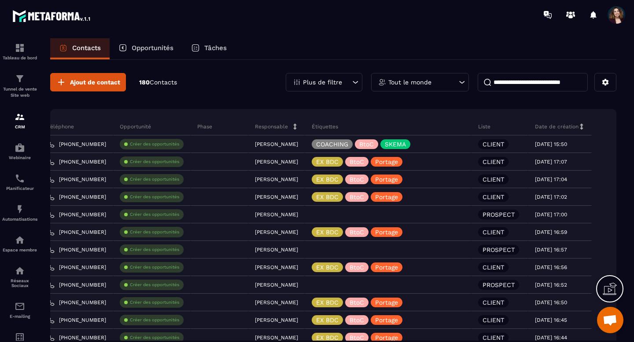
click at [356, 83] on icon at bounding box center [355, 82] width 5 height 3
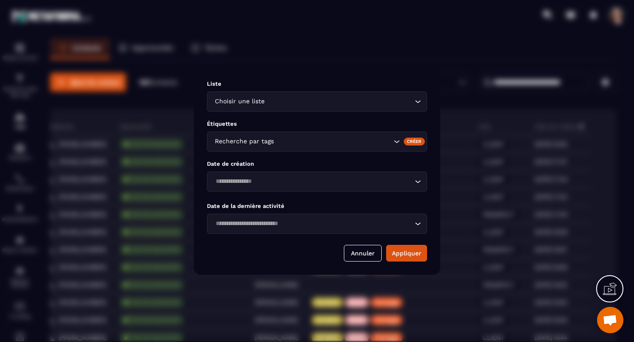
click at [417, 100] on icon "Search for option" at bounding box center [417, 101] width 9 height 9
click at [362, 253] on button "Annuler" at bounding box center [363, 253] width 38 height 17
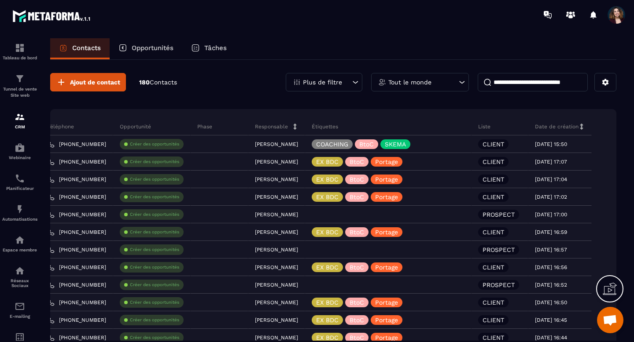
click at [604, 323] on span "Ouvrir le chat" at bounding box center [609, 321] width 15 height 12
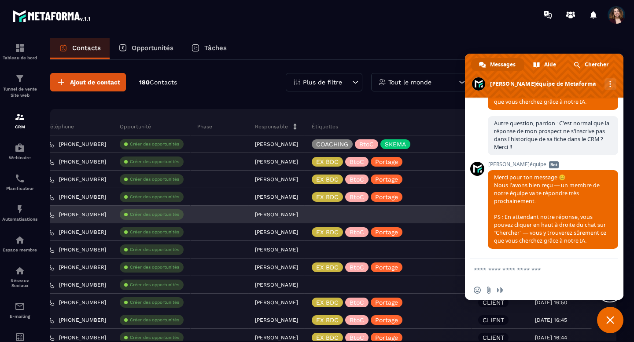
scroll to position [0, 0]
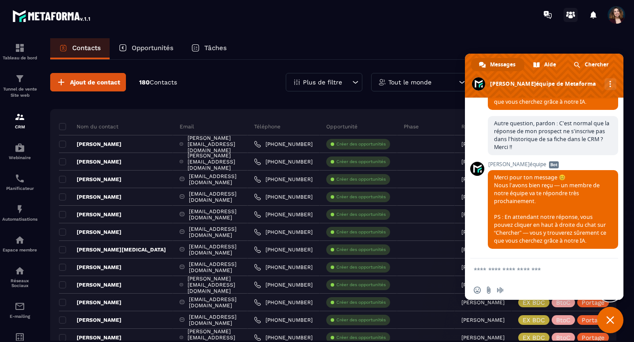
click at [572, 15] on icon at bounding box center [573, 15] width 3 height 3
click at [606, 318] on span "Fermer le chat" at bounding box center [610, 320] width 8 height 8
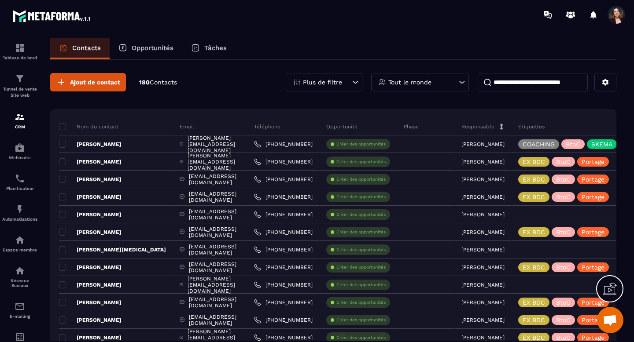
click at [613, 321] on span "Ouvrir le chat" at bounding box center [609, 321] width 15 height 12
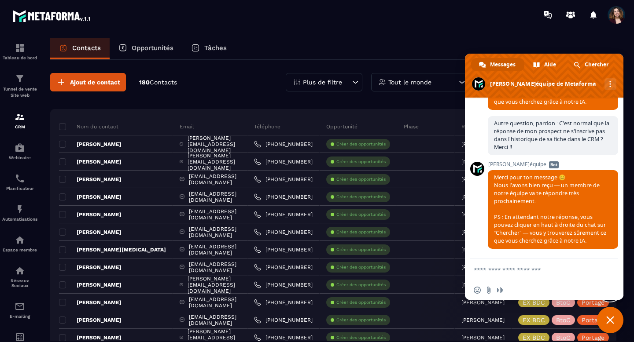
click at [613, 321] on span "Fermer le chat" at bounding box center [610, 320] width 8 height 8
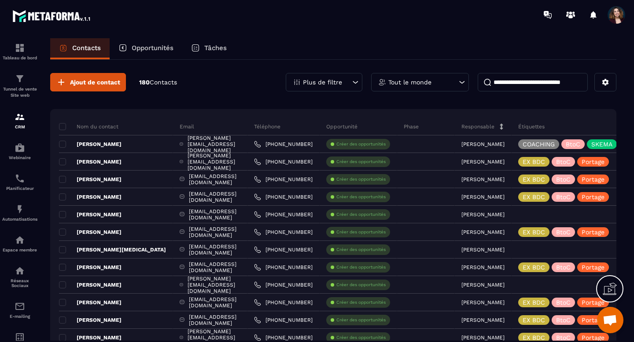
click at [610, 285] on icon at bounding box center [609, 289] width 14 height 14
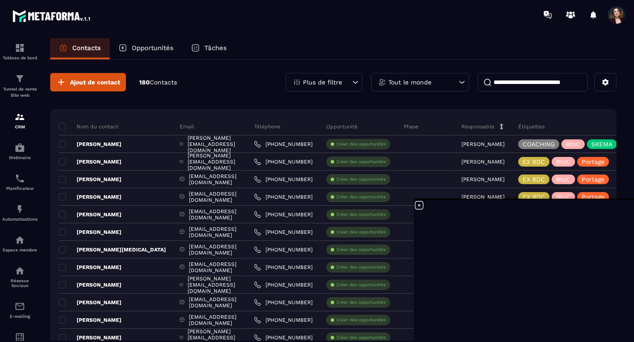
scroll to position [4873, 0]
click at [607, 89] on button at bounding box center [605, 82] width 22 height 18
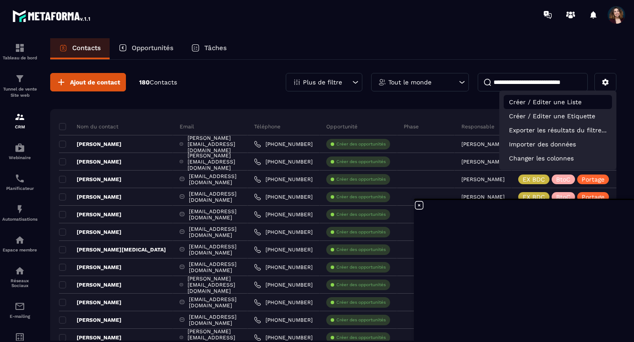
click at [562, 104] on p "Créer / Editer une Liste" at bounding box center [557, 102] width 108 height 14
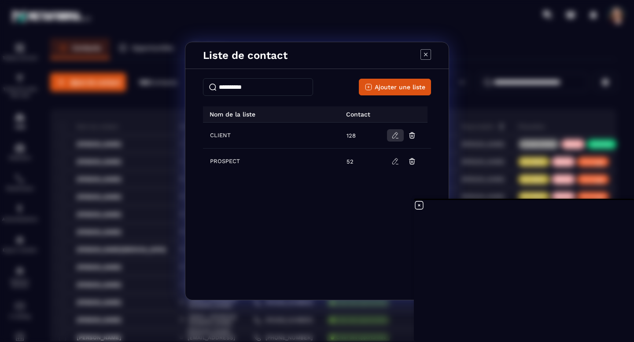
click at [396, 136] on icon "Modal window" at bounding box center [395, 136] width 8 height 8
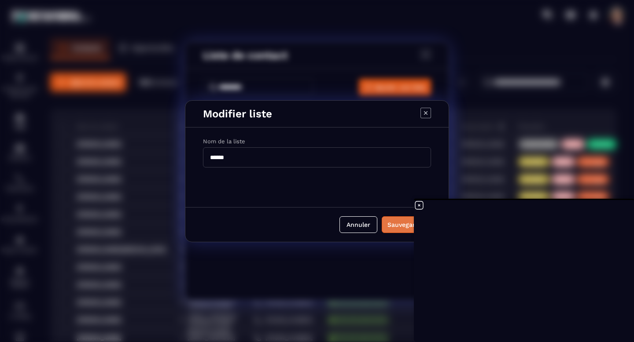
click at [397, 222] on div "Sauvegarder" at bounding box center [406, 224] width 38 height 9
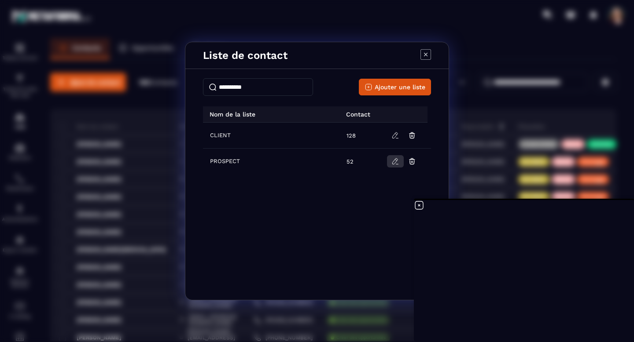
click at [396, 162] on icon "Modal window" at bounding box center [395, 162] width 8 height 8
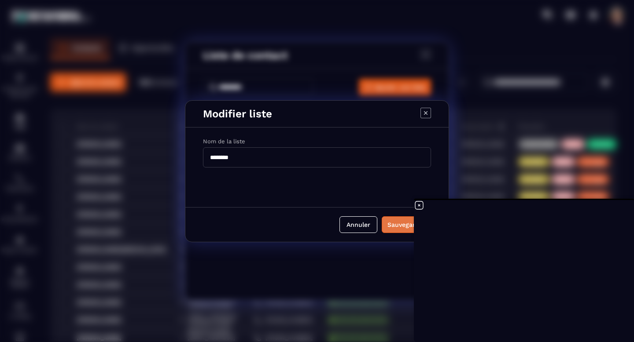
click at [396, 230] on button "Sauvegarder" at bounding box center [406, 225] width 49 height 17
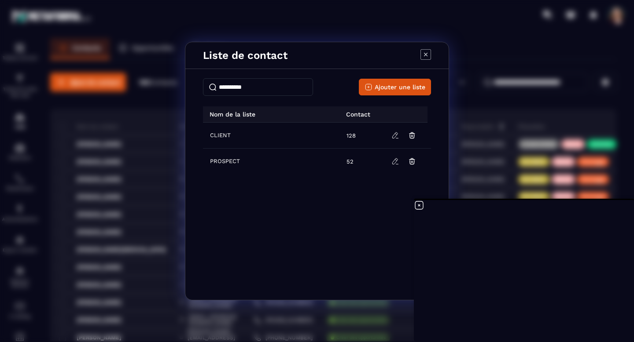
click at [425, 58] on icon "Modal window" at bounding box center [425, 54] width 11 height 11
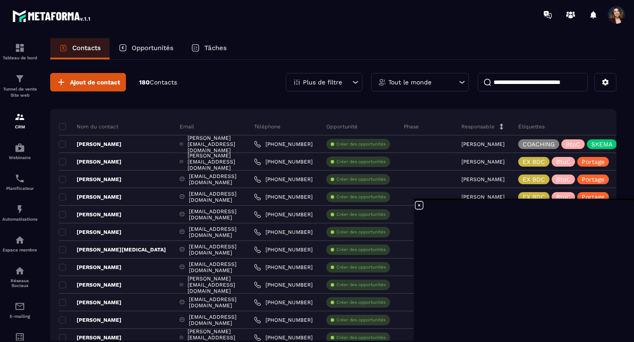
click at [347, 85] on div "Plus de filtre" at bounding box center [324, 82] width 77 height 18
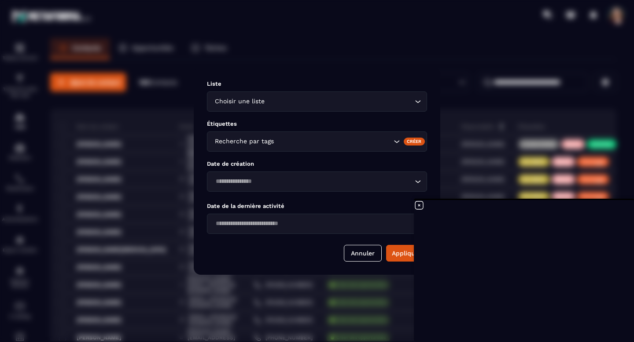
click at [371, 104] on input "Search for option" at bounding box center [339, 102] width 146 height 10
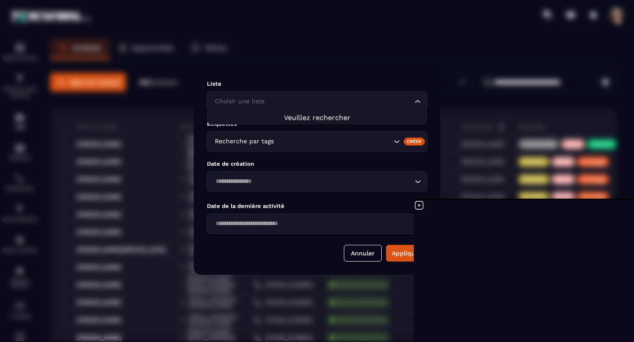
click at [417, 104] on icon "Search for option" at bounding box center [417, 101] width 9 height 9
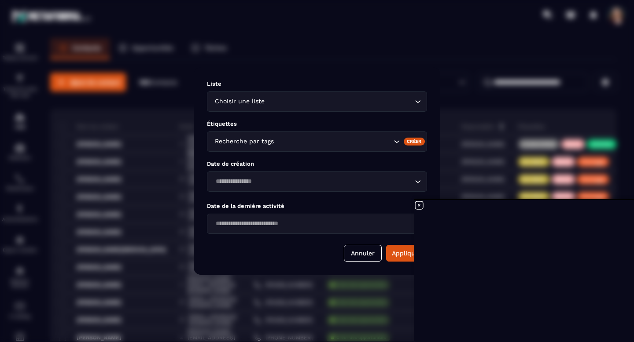
click at [417, 104] on icon "Search for option" at bounding box center [417, 101] width 9 height 9
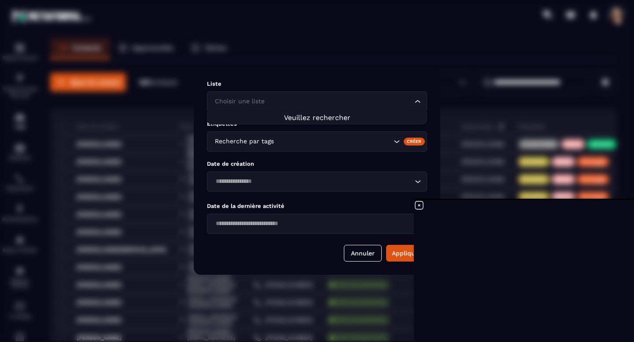
click at [417, 104] on icon "Search for option" at bounding box center [417, 101] width 9 height 9
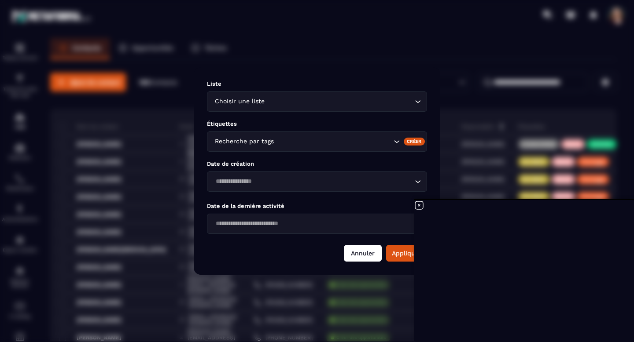
click at [362, 250] on button "Annuler" at bounding box center [363, 253] width 38 height 17
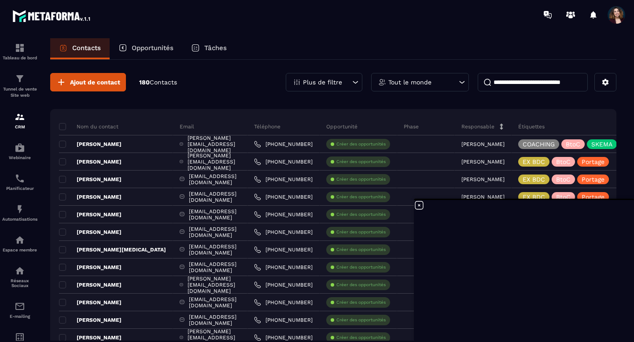
click at [419, 205] on icon at bounding box center [419, 206] width 8 height 8
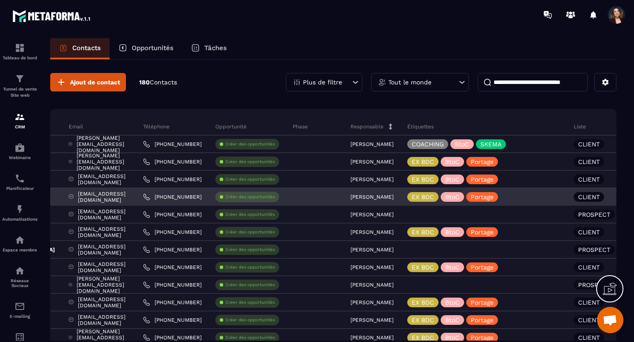
scroll to position [0, 0]
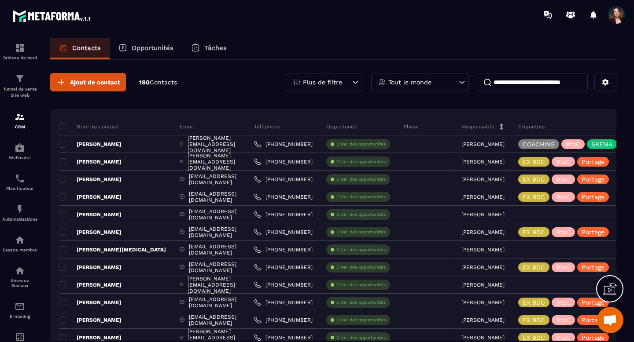
click at [205, 49] on div "Tâches" at bounding box center [208, 48] width 53 height 21
